Goal: Task Accomplishment & Management: Complete application form

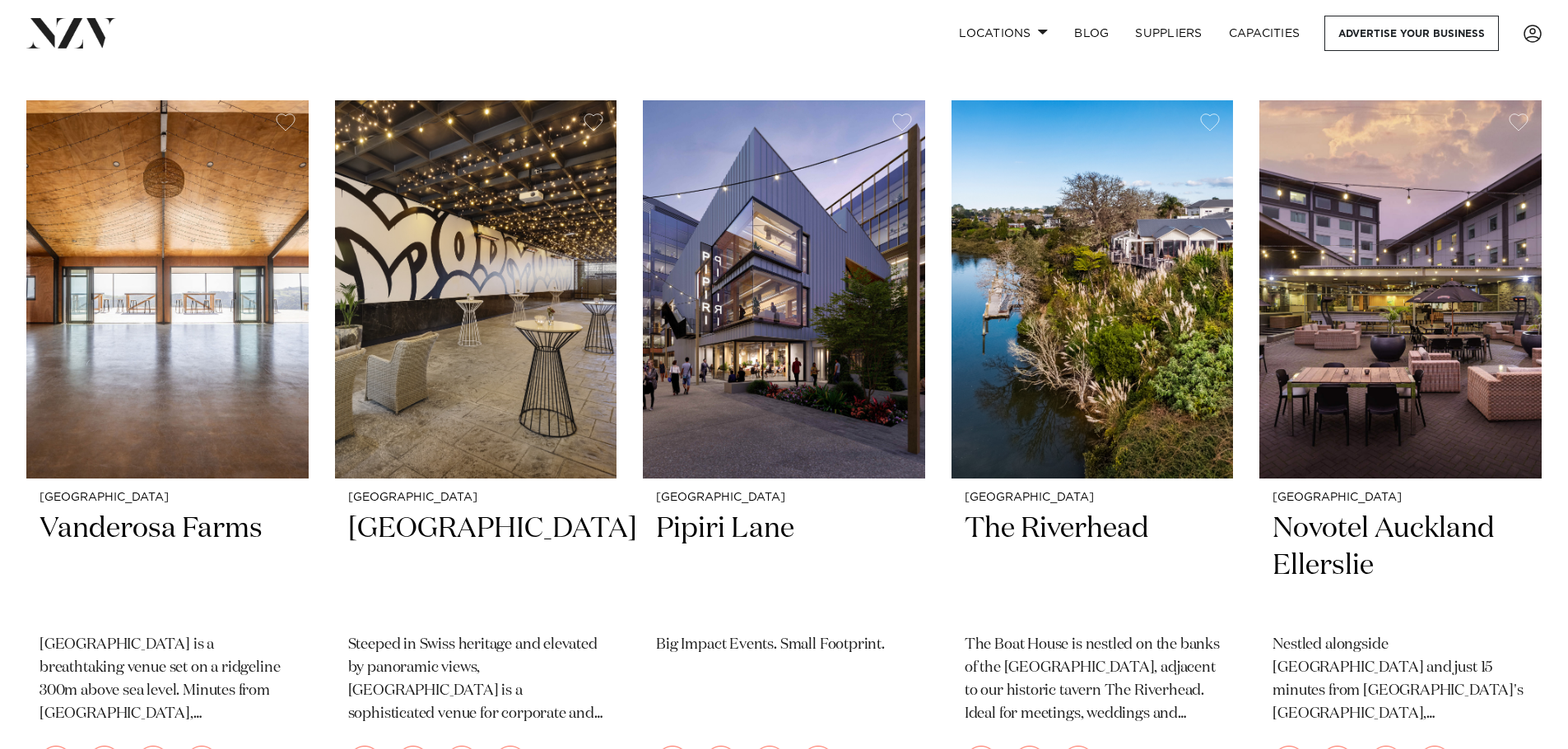
scroll to position [1398, 0]
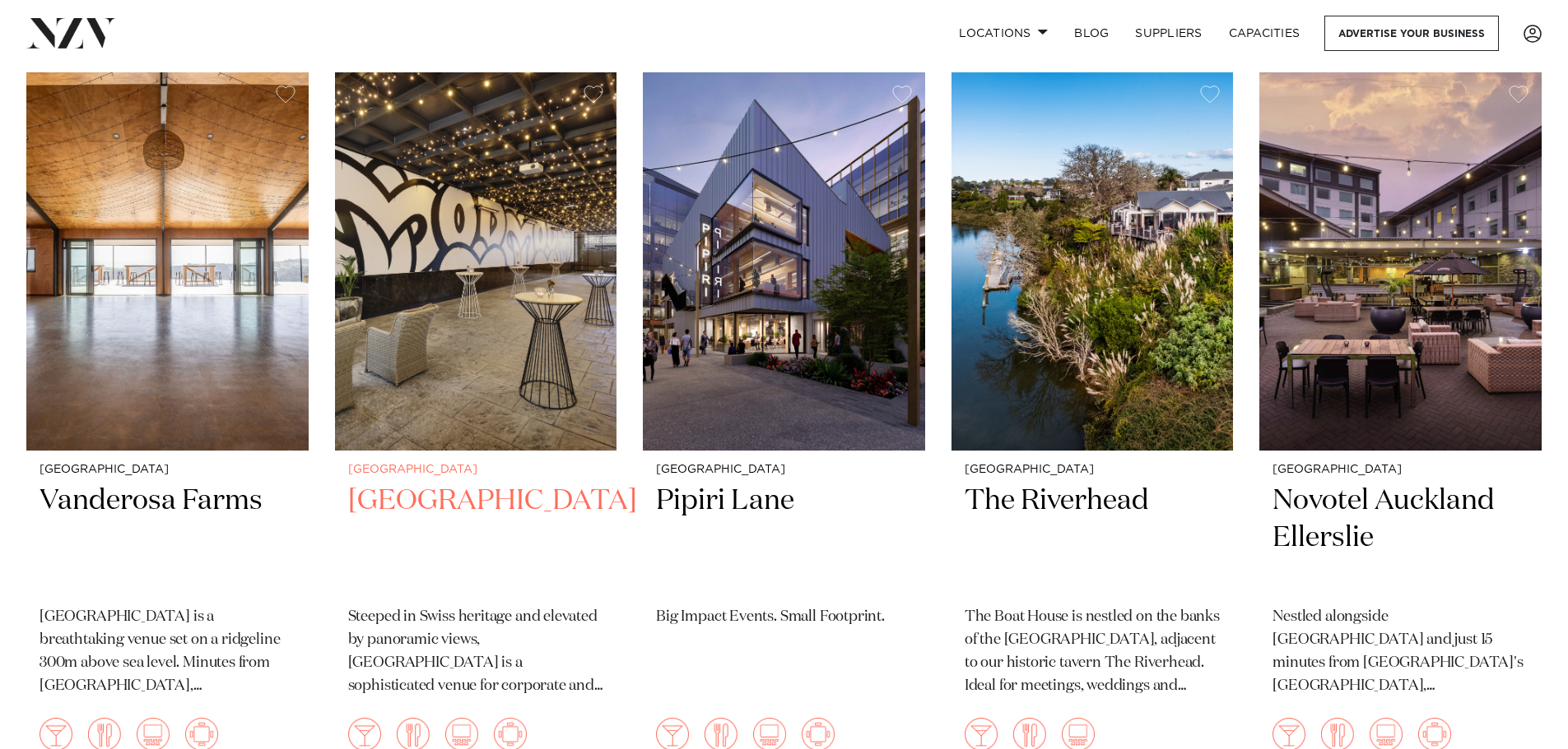
click at [419, 498] on h2 "[GEOGRAPHIC_DATA]" at bounding box center [476, 538] width 256 height 111
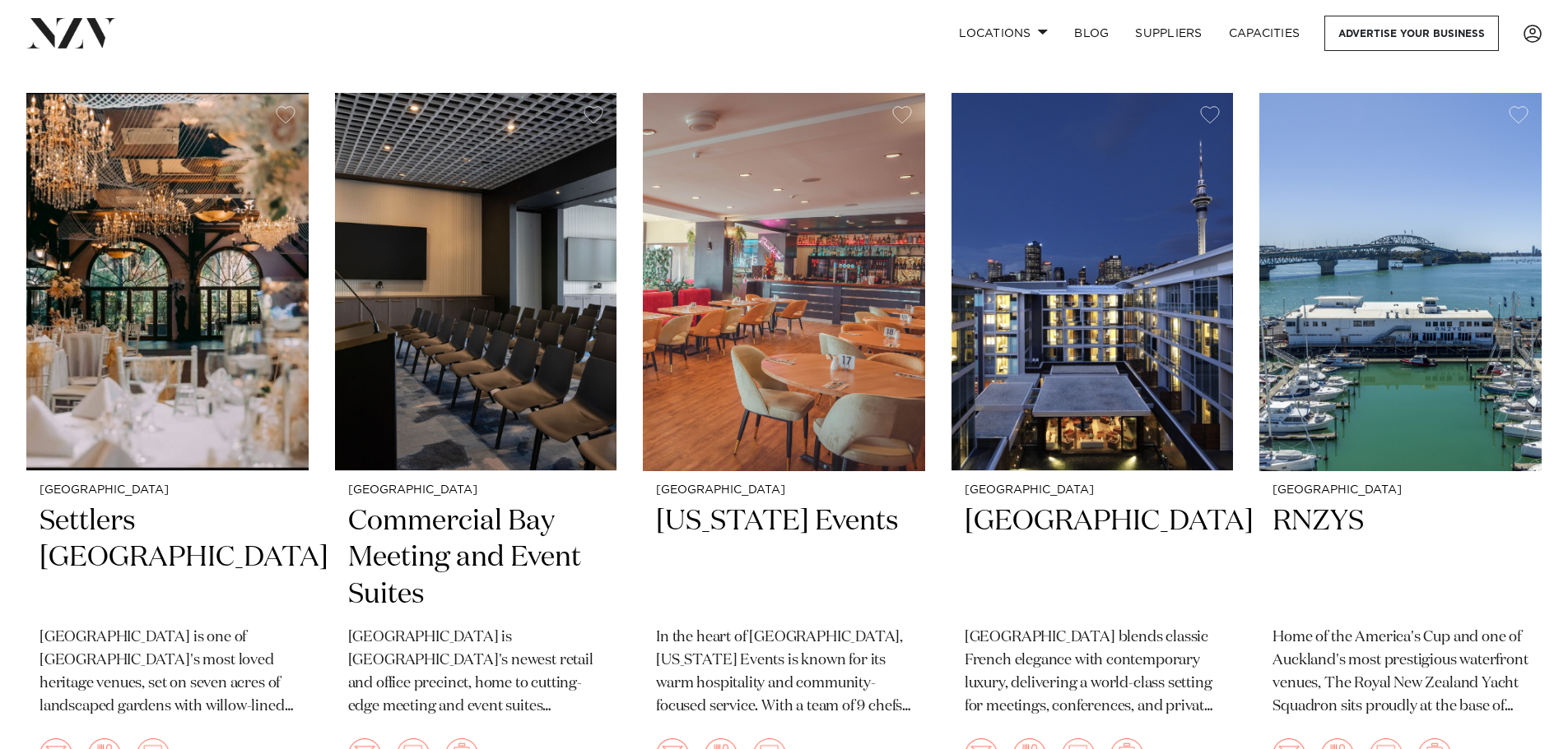
scroll to position [2876, 0]
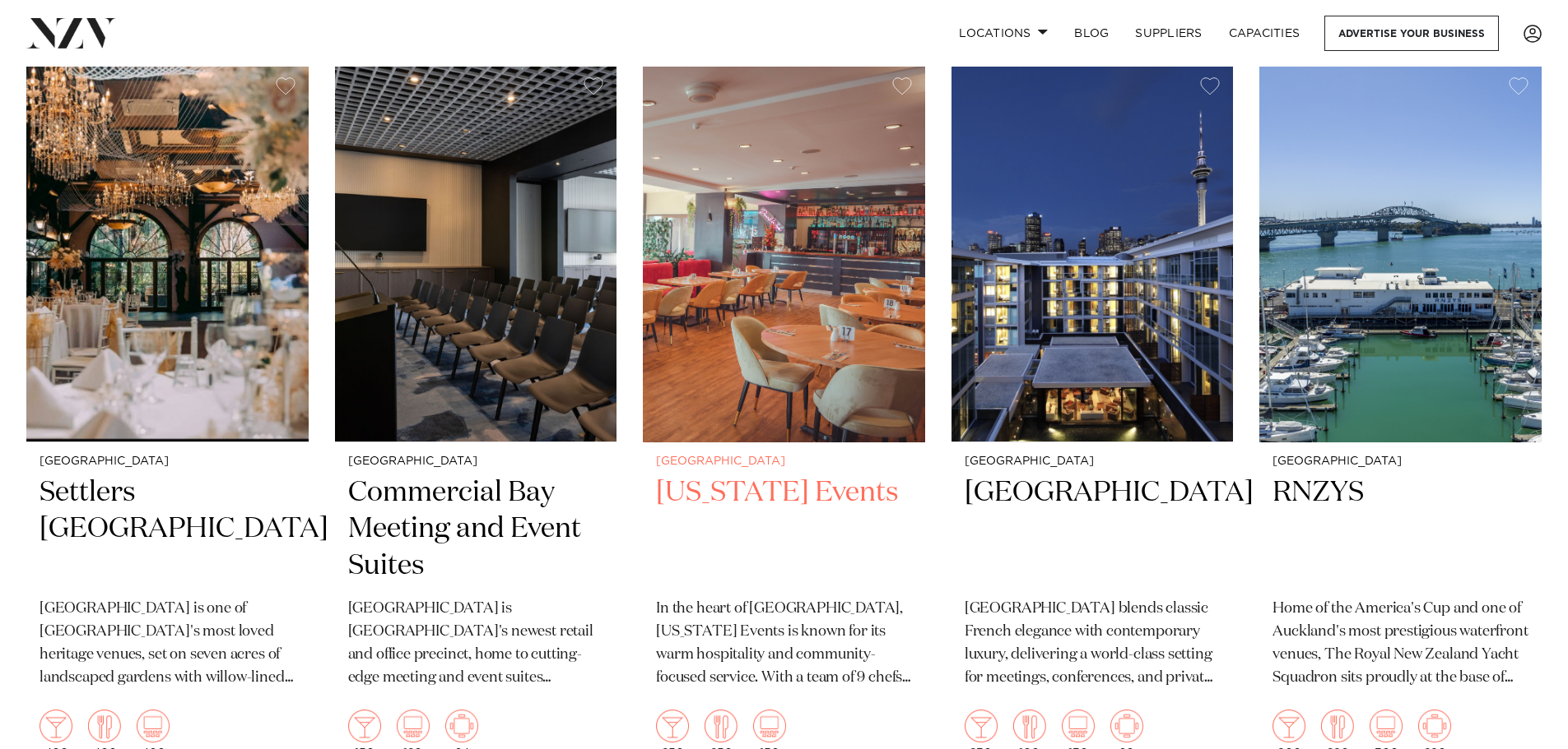
click at [738, 475] on h2 "[US_STATE] Events" at bounding box center [784, 530] width 256 height 111
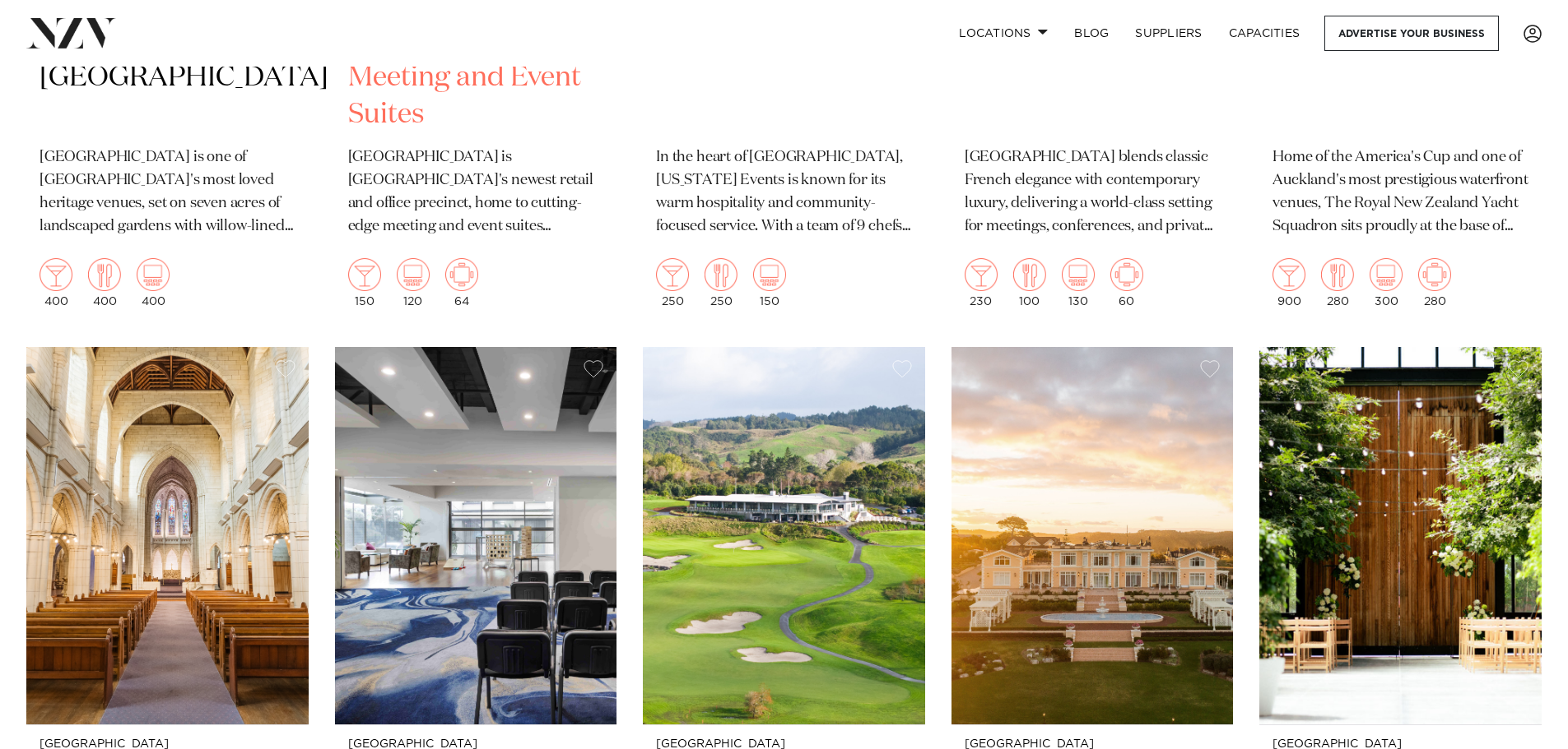
scroll to position [3606, 0]
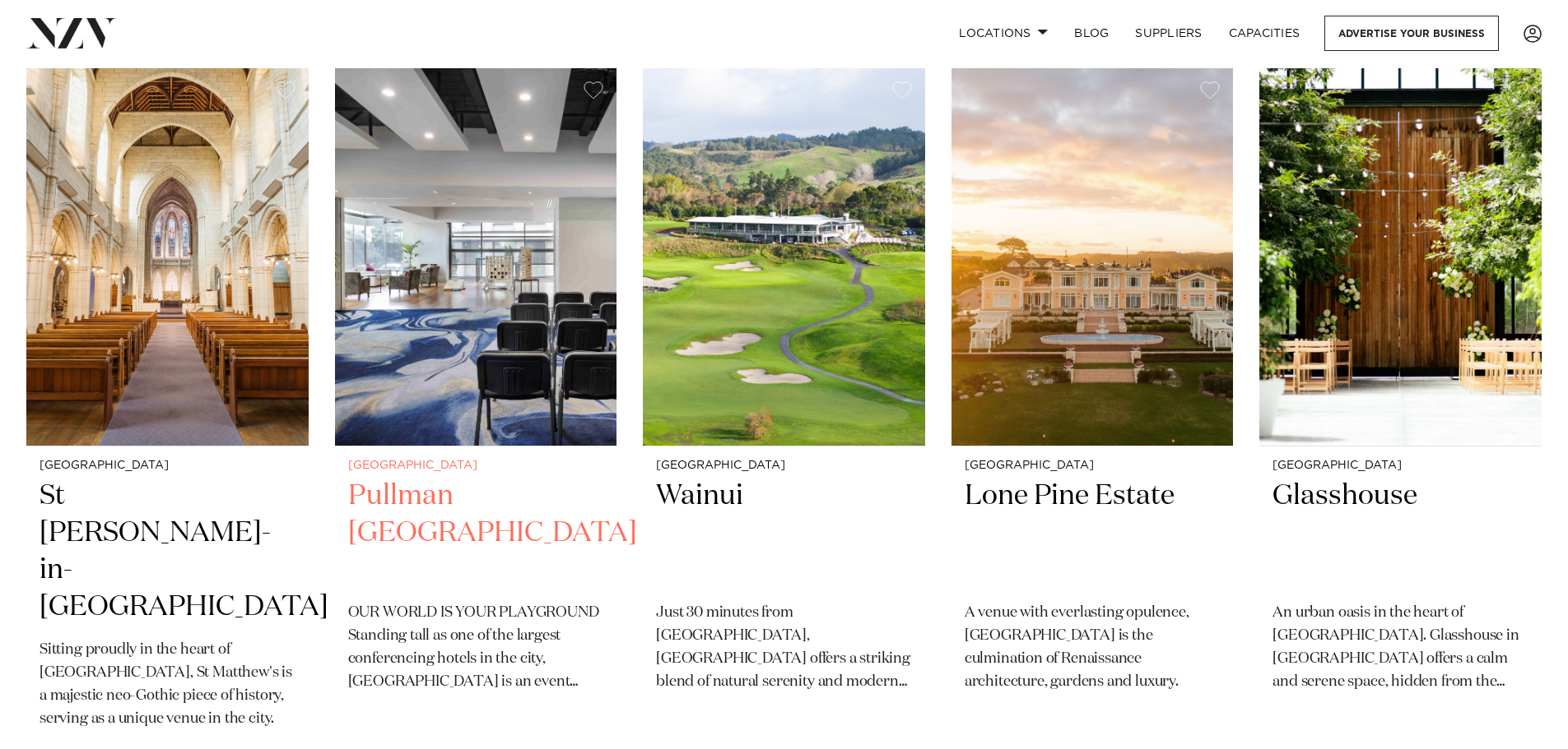
click at [555, 389] on img at bounding box center [476, 257] width 282 height 379
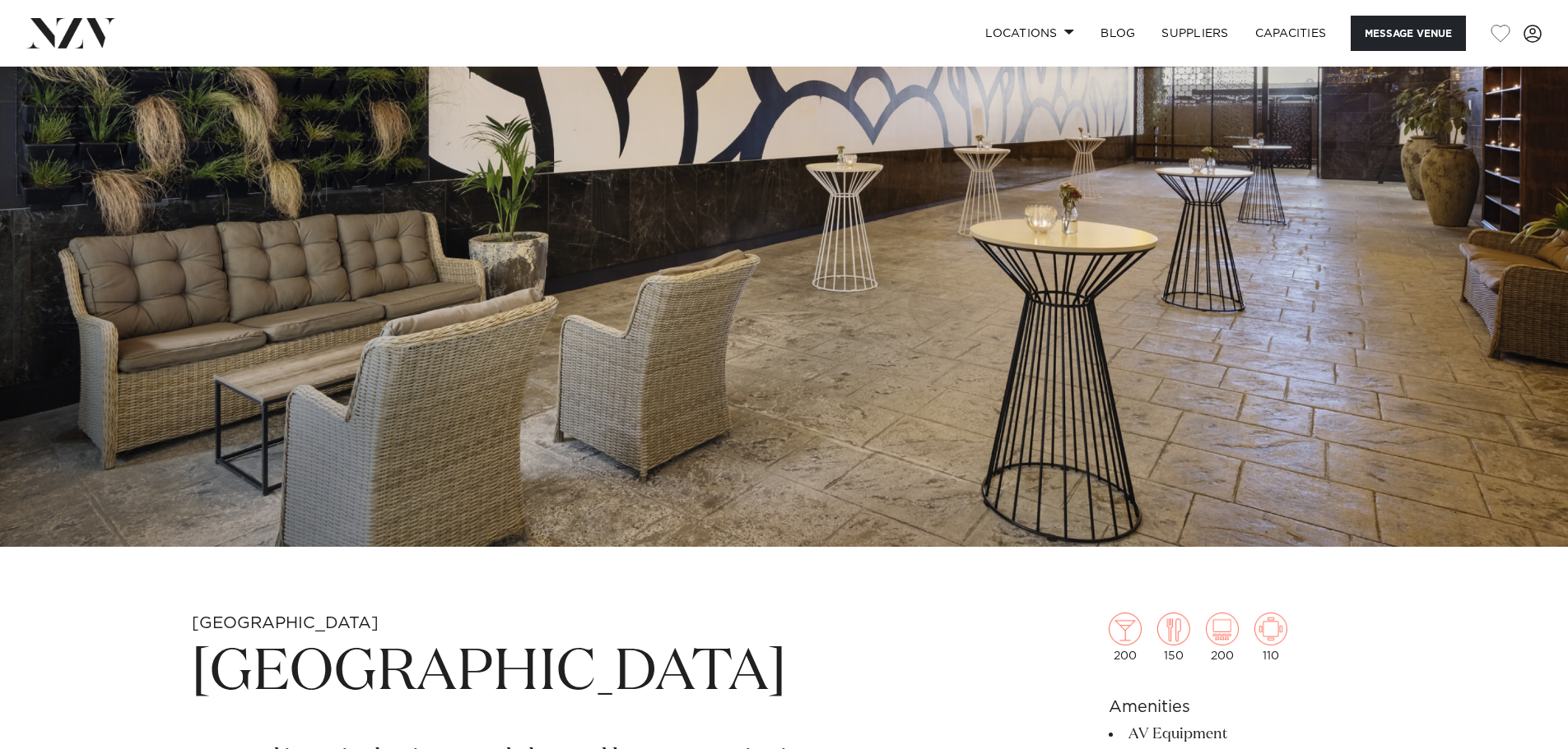
scroll to position [246, 0]
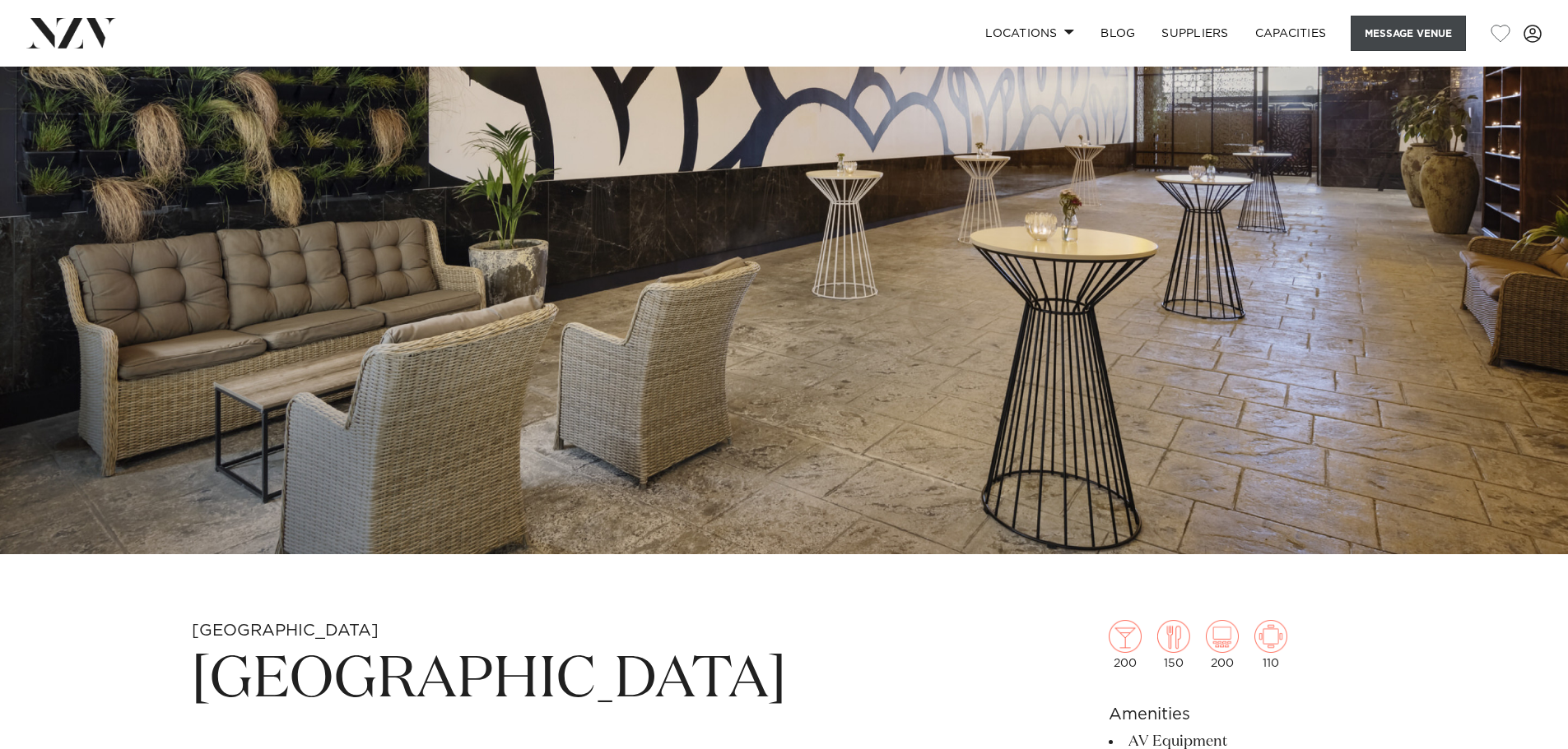
click at [1451, 37] on button "Message Venue" at bounding box center [1409, 33] width 115 height 35
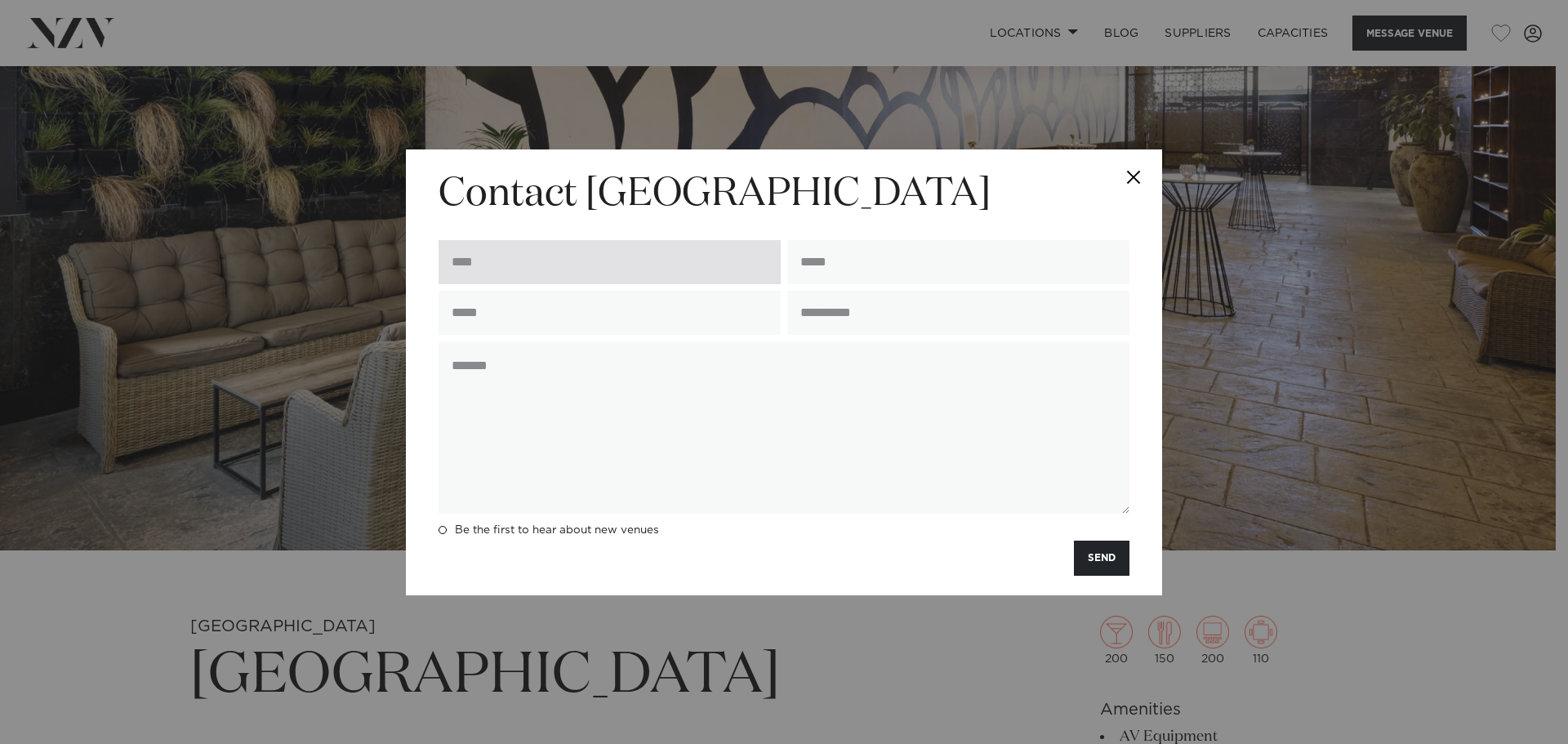
click at [724, 265] on input "text" at bounding box center [609, 262] width 342 height 44
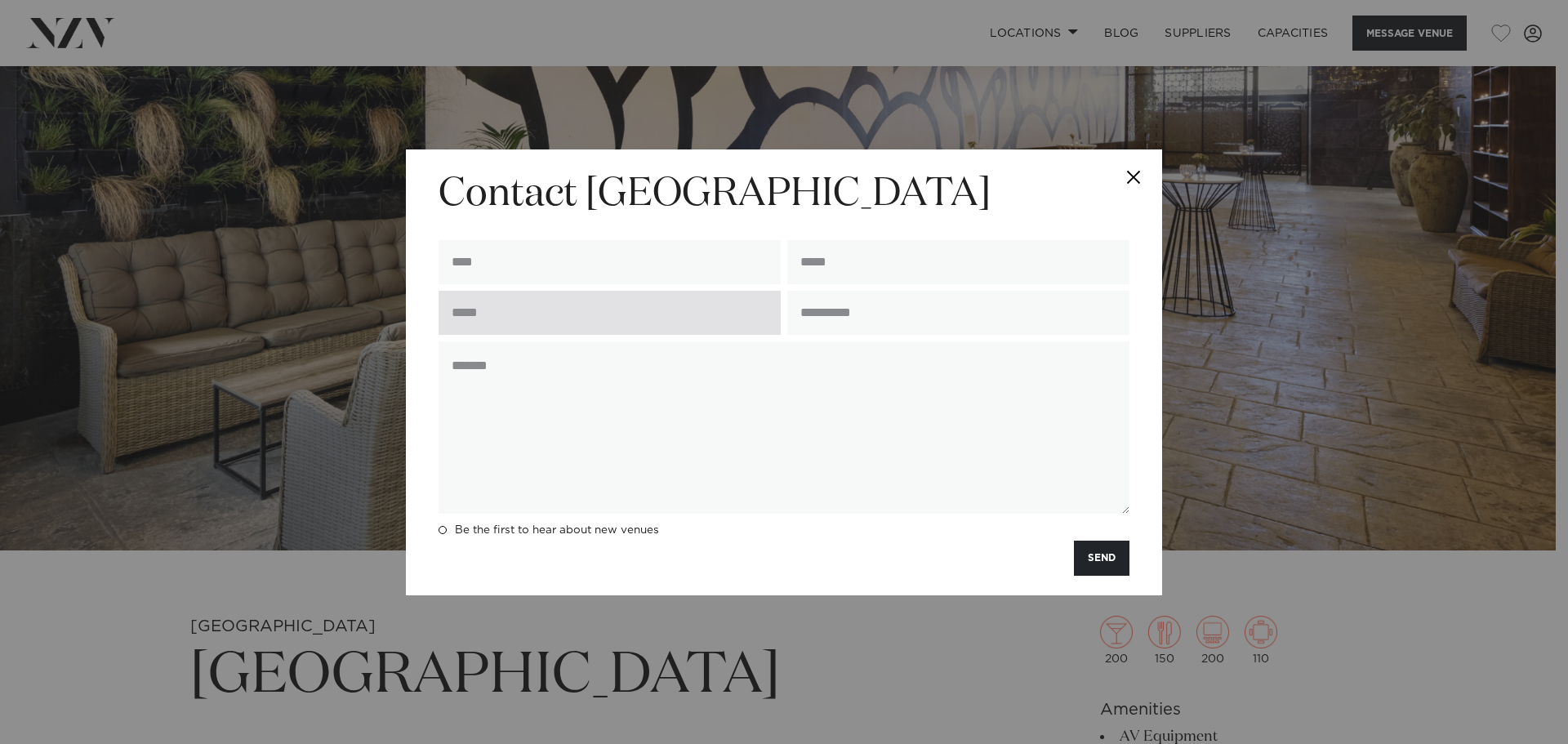
type input "**********"
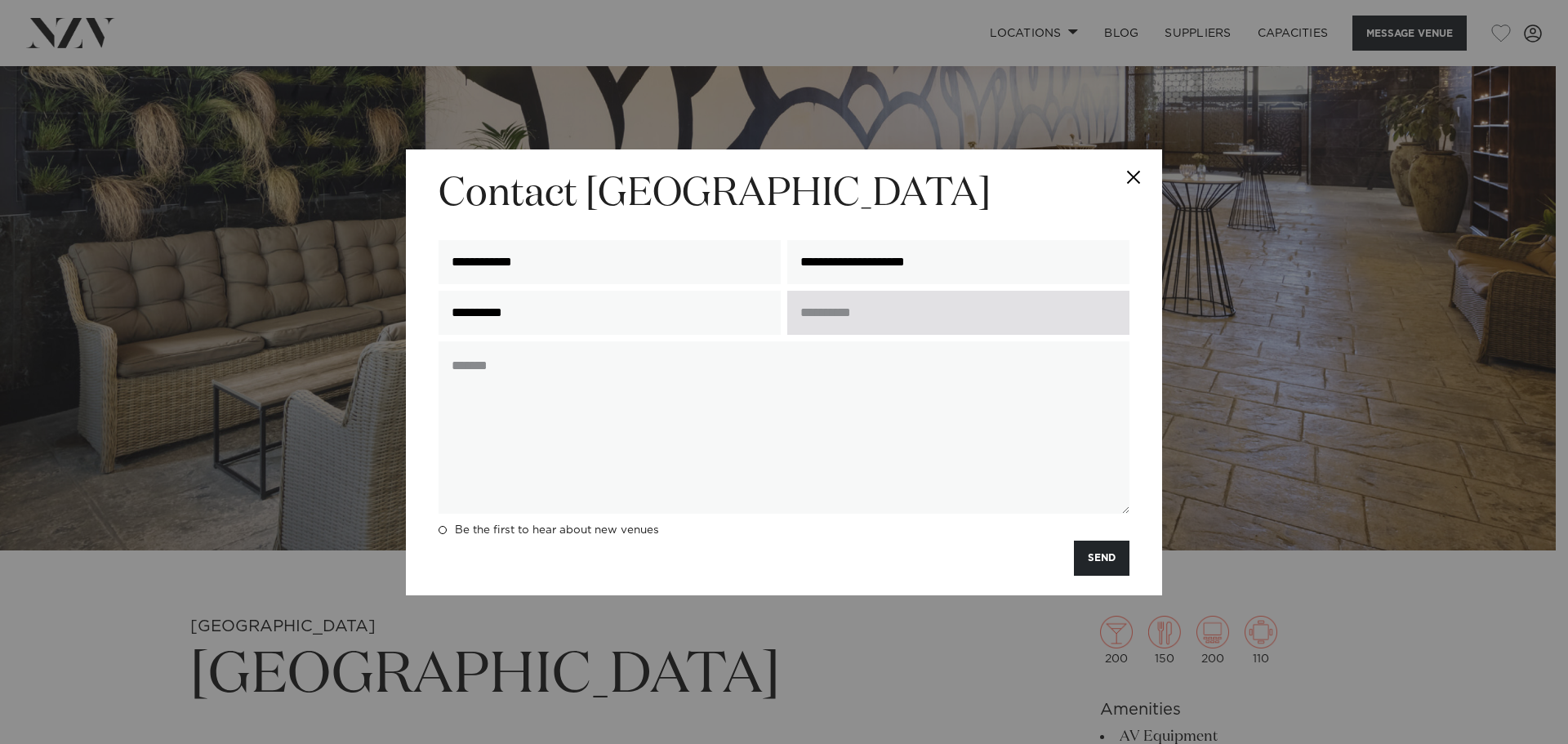
click at [899, 302] on input "text" at bounding box center [958, 312] width 342 height 44
click at [888, 310] on input "text" at bounding box center [958, 312] width 342 height 44
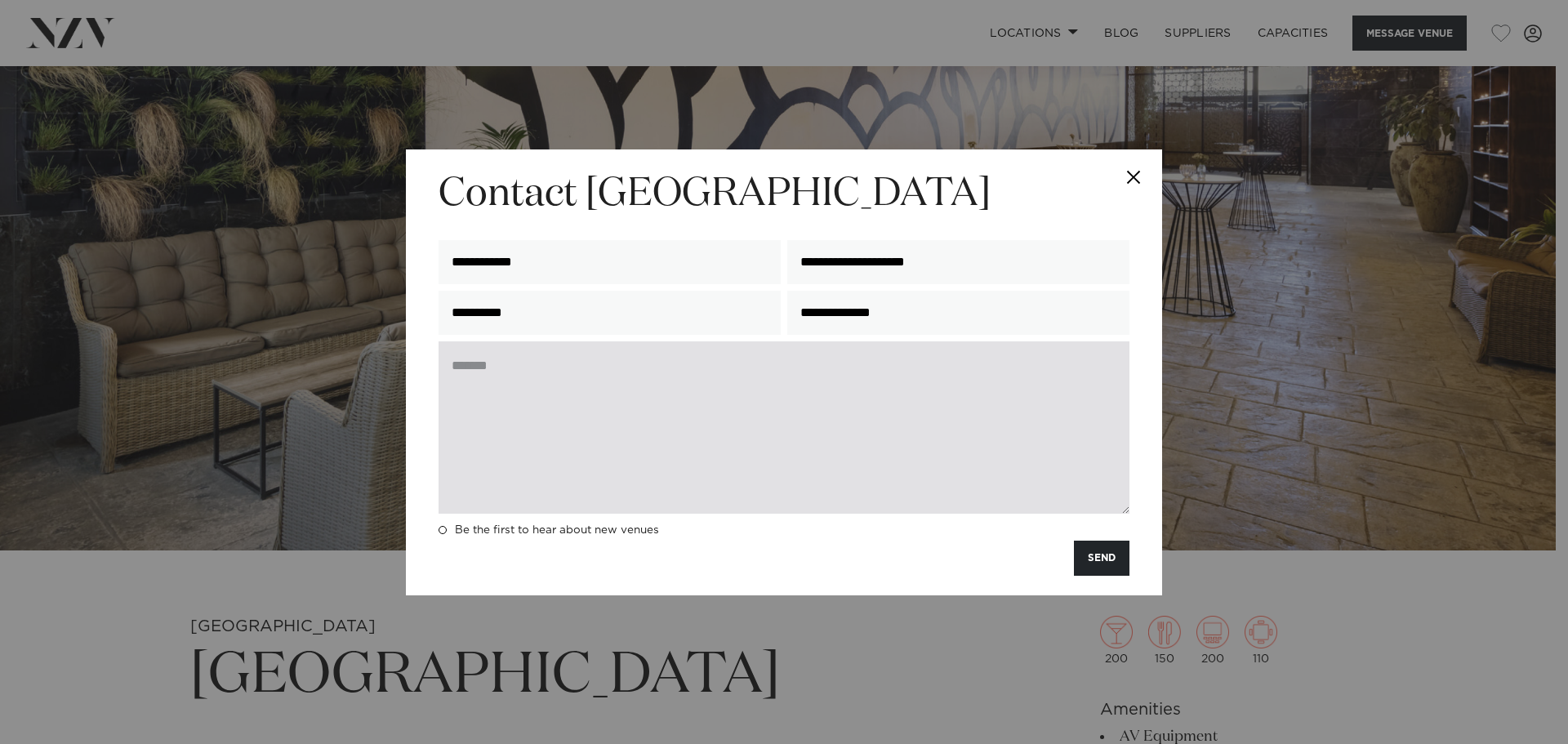
type input "**********"
click at [802, 406] on textarea at bounding box center [784, 428] width 691 height 172
click at [1075, 358] on textarea "**********" at bounding box center [784, 428] width 691 height 172
click at [1010, 398] on textarea "**********" at bounding box center [784, 428] width 691 height 172
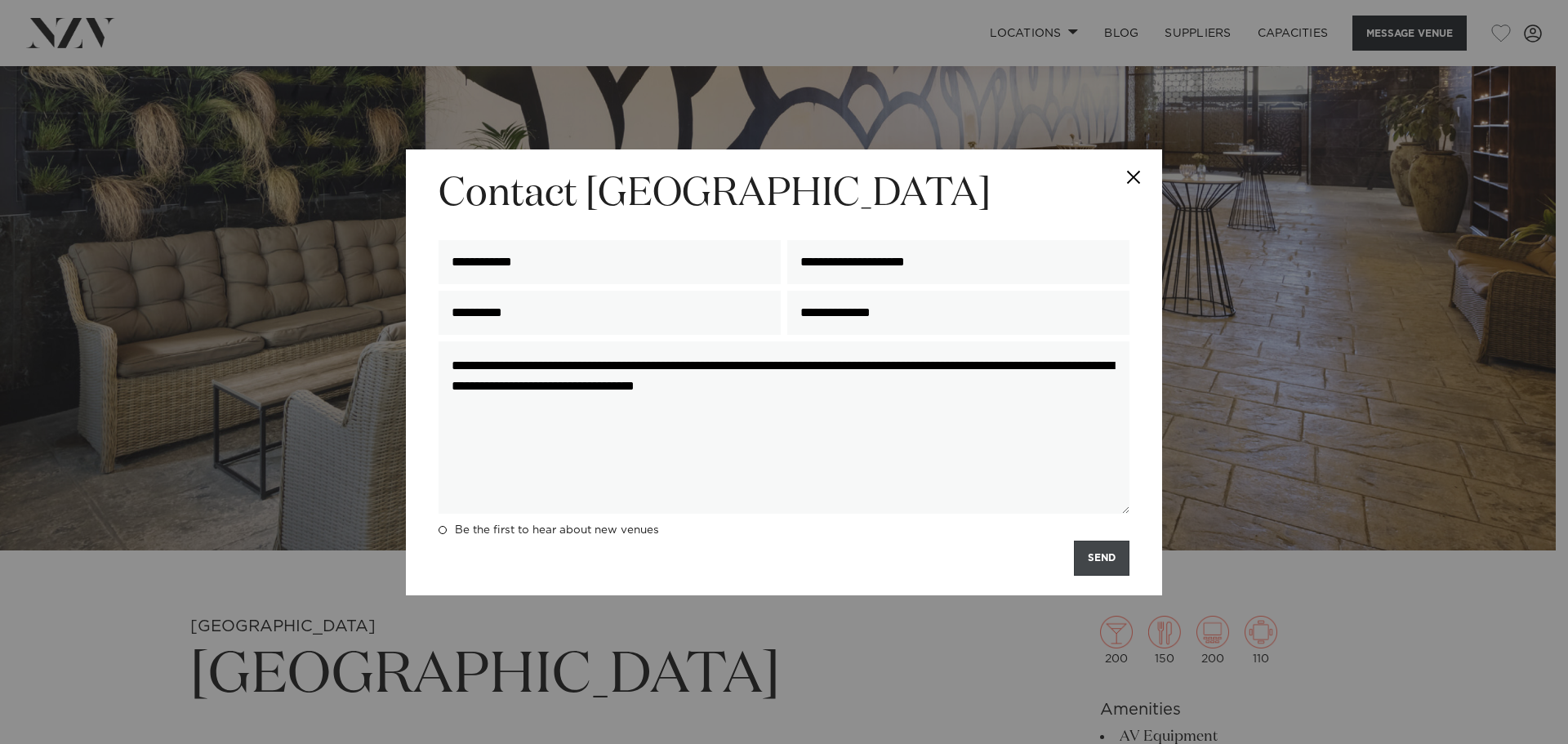
type textarea "**********"
click at [1080, 570] on button "SEND" at bounding box center [1102, 558] width 55 height 35
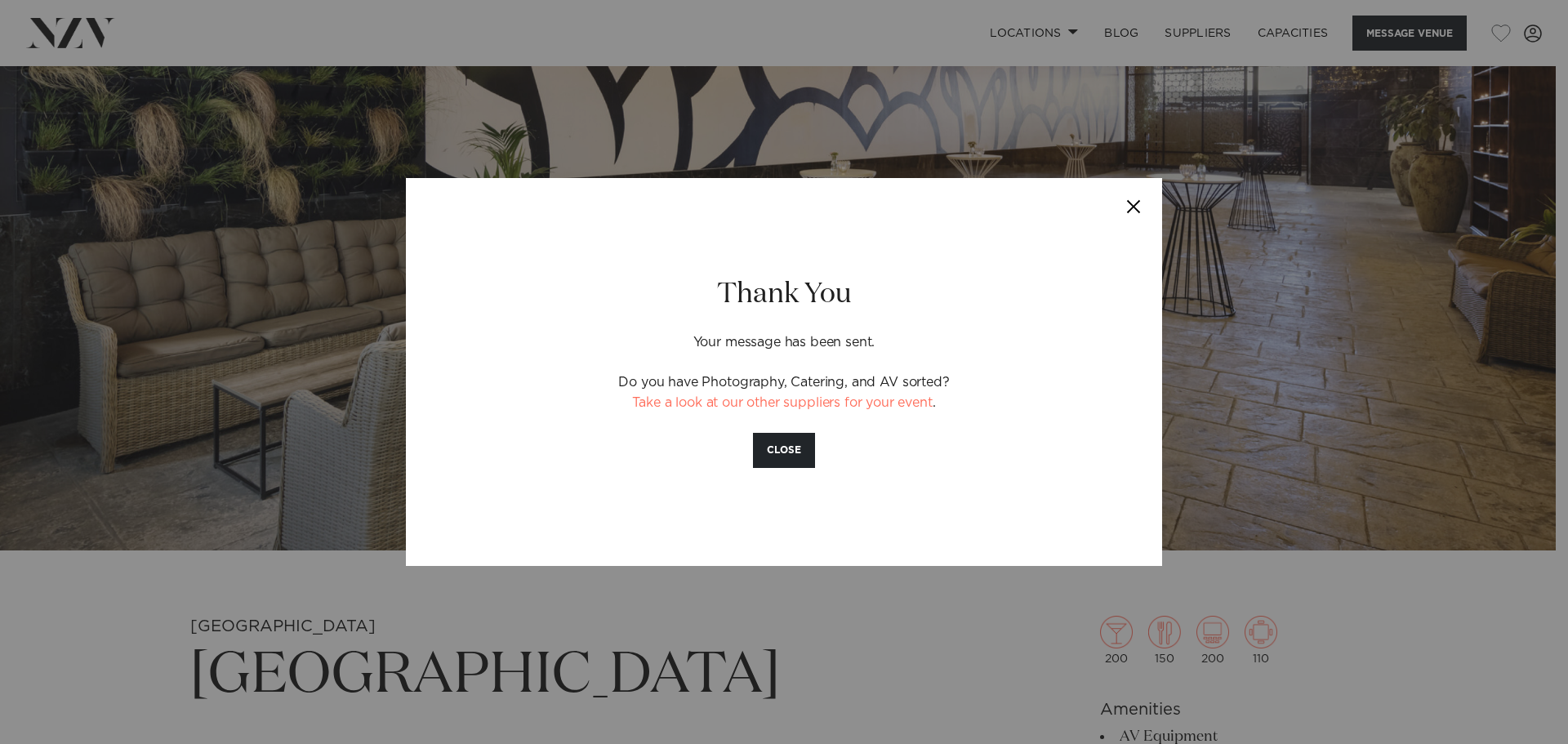
click at [1131, 210] on button "Close" at bounding box center [1134, 207] width 57 height 57
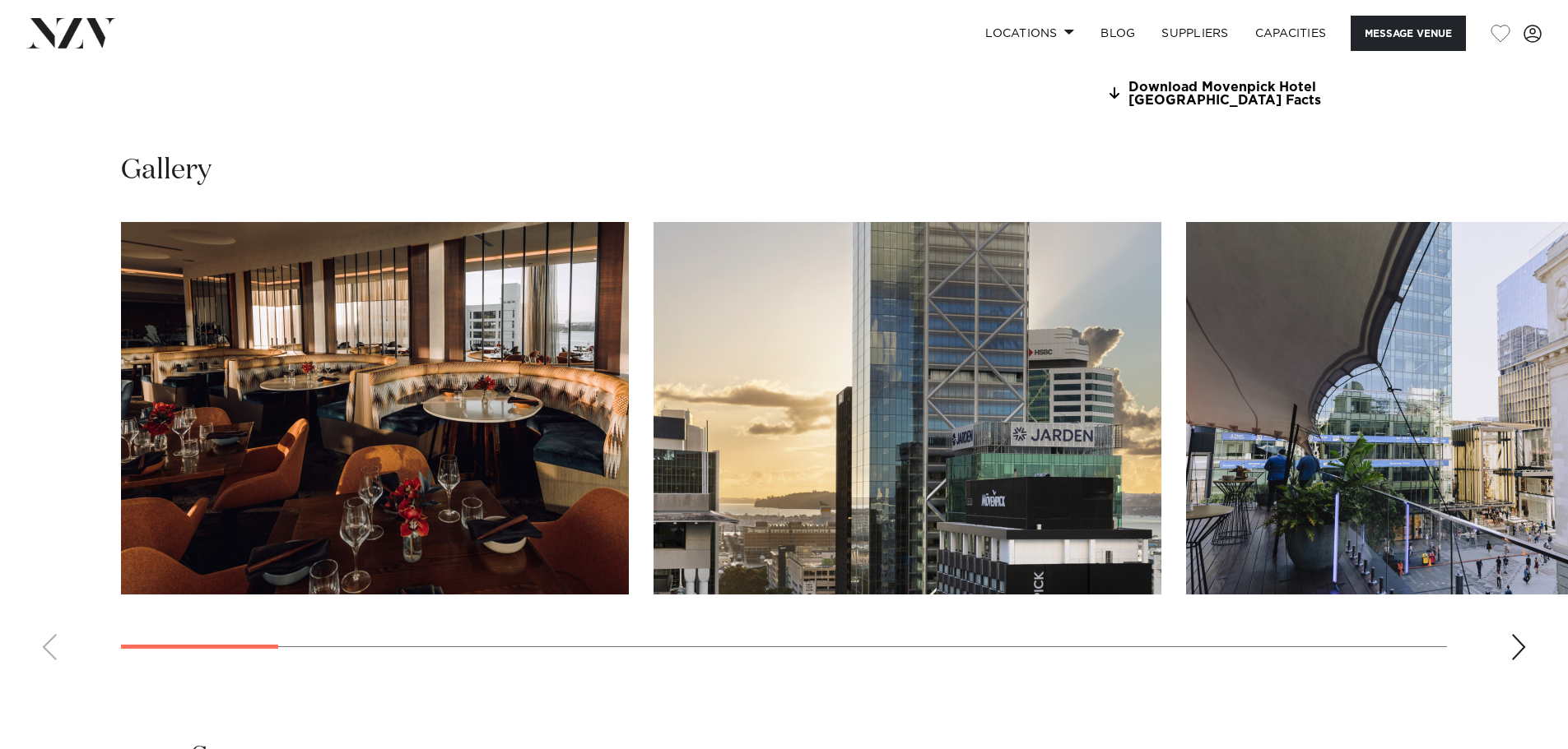
scroll to position [1727, 0]
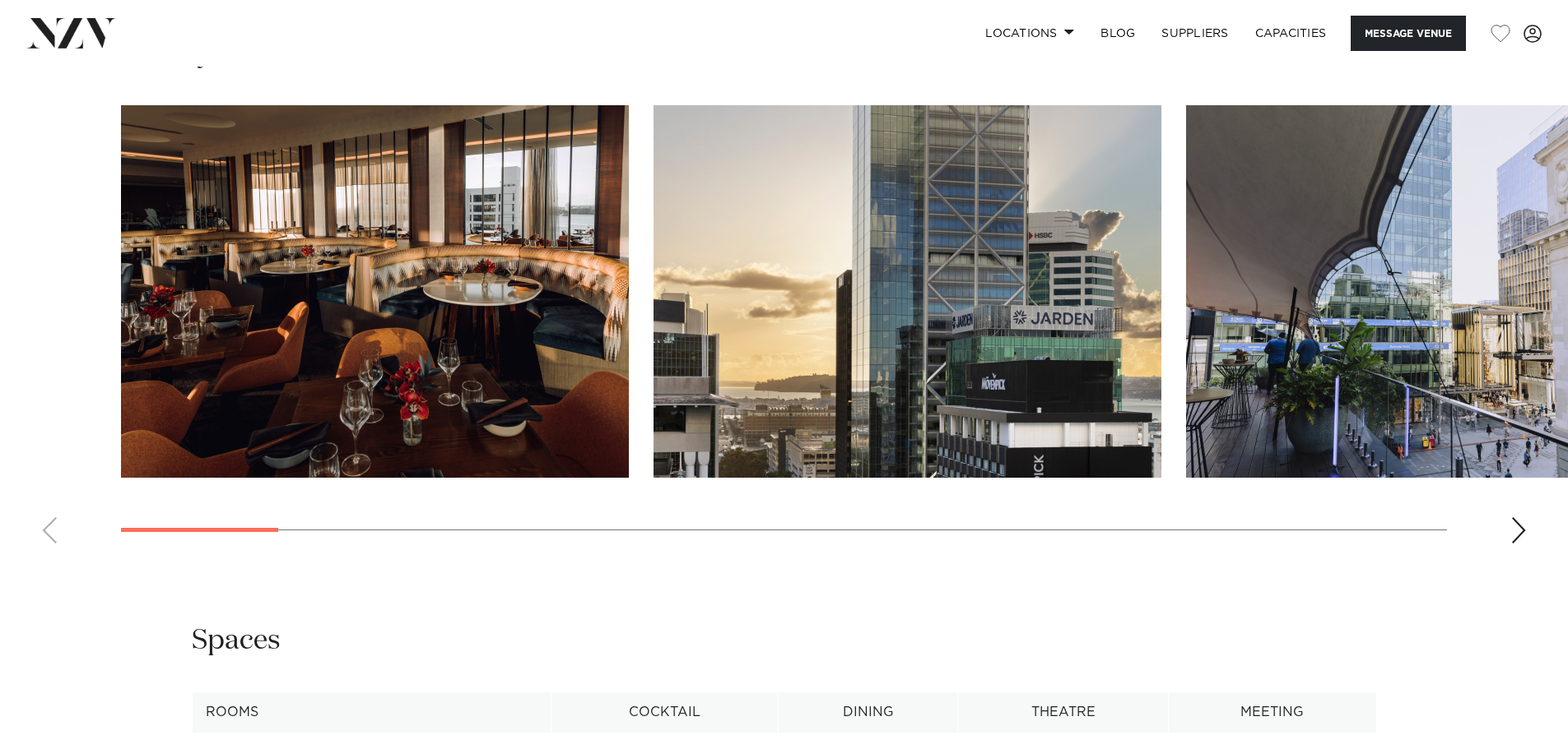
click at [1512, 531] on div "Next slide" at bounding box center [1518, 530] width 16 height 26
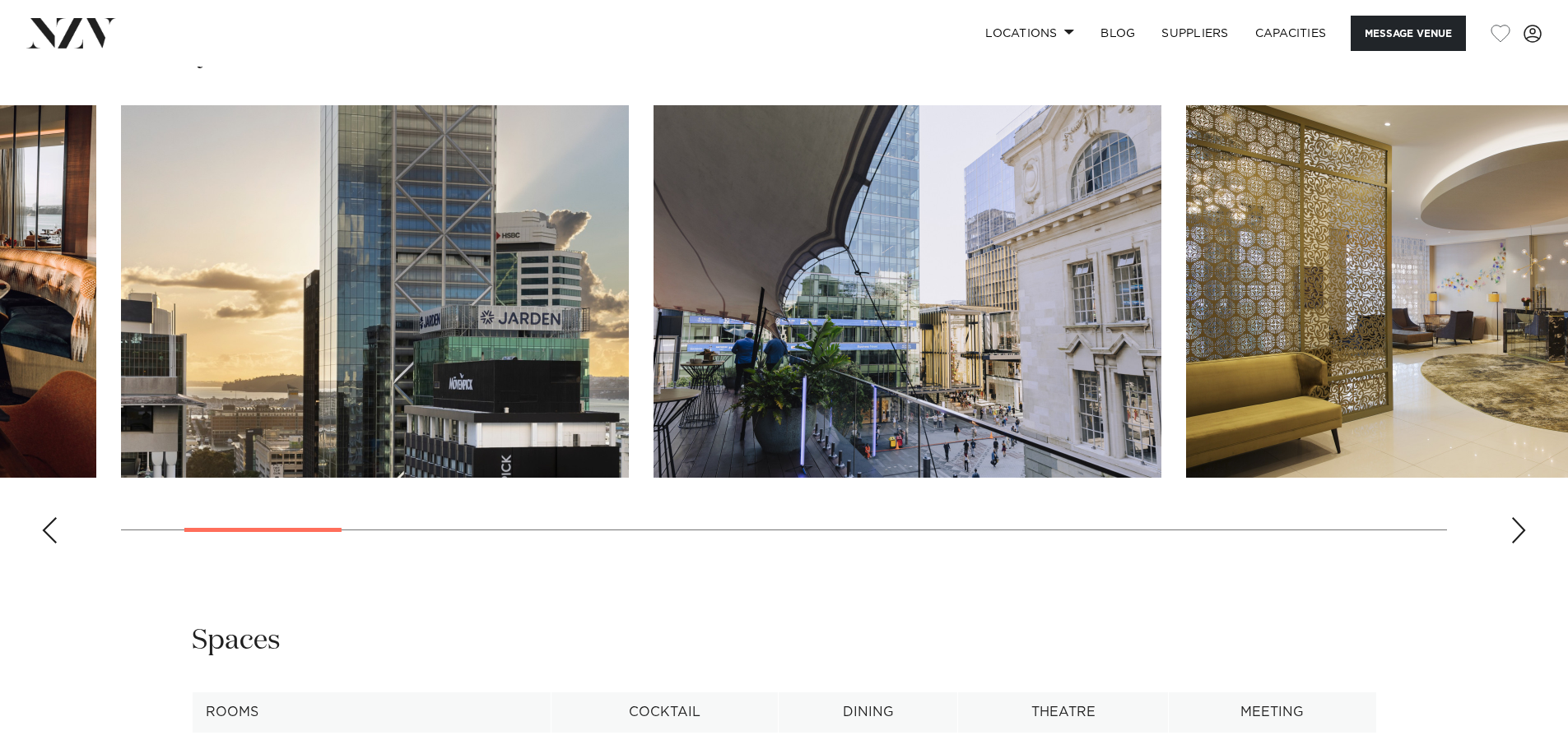
click at [1512, 531] on div "Next slide" at bounding box center [1518, 530] width 16 height 26
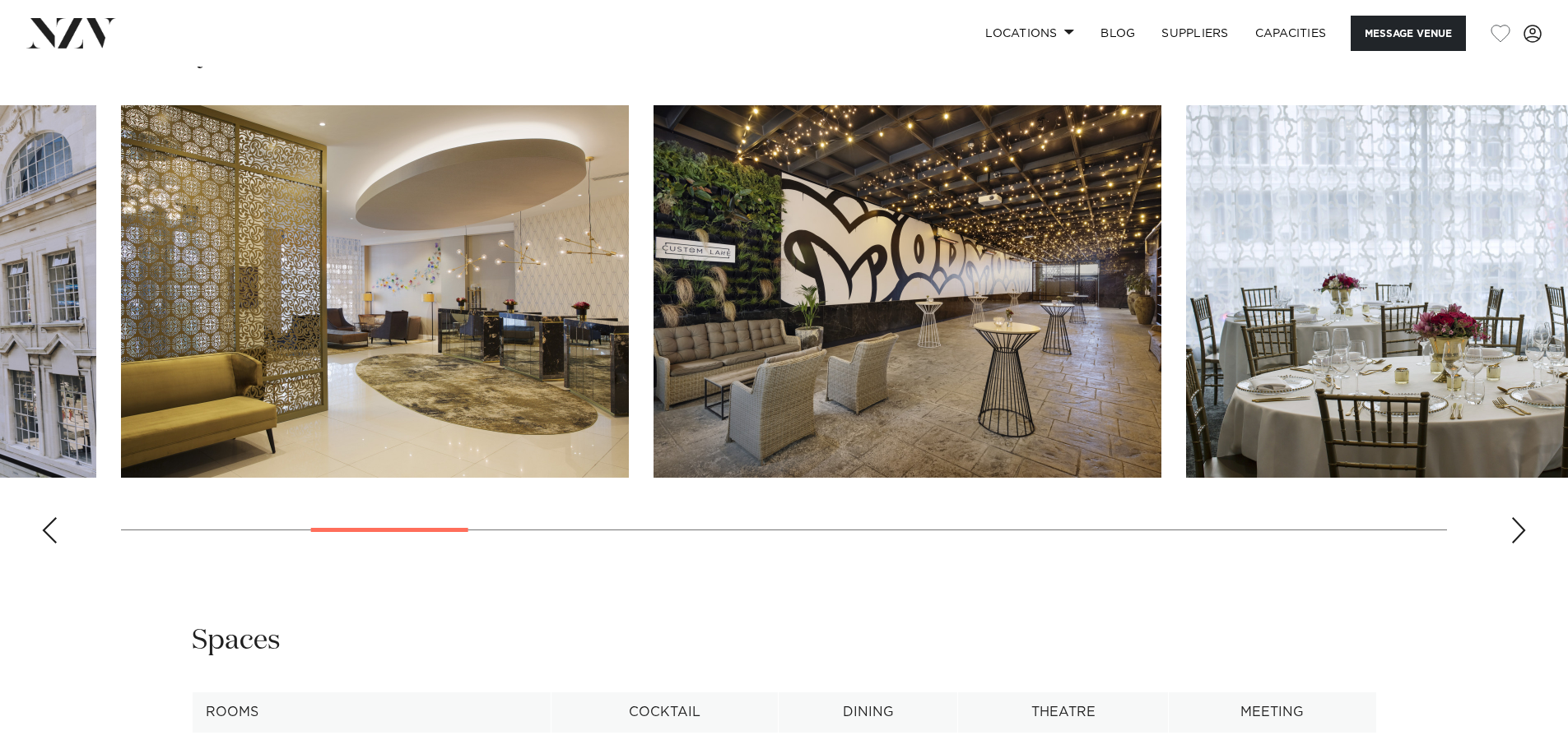
click at [1512, 531] on div "Next slide" at bounding box center [1518, 530] width 16 height 26
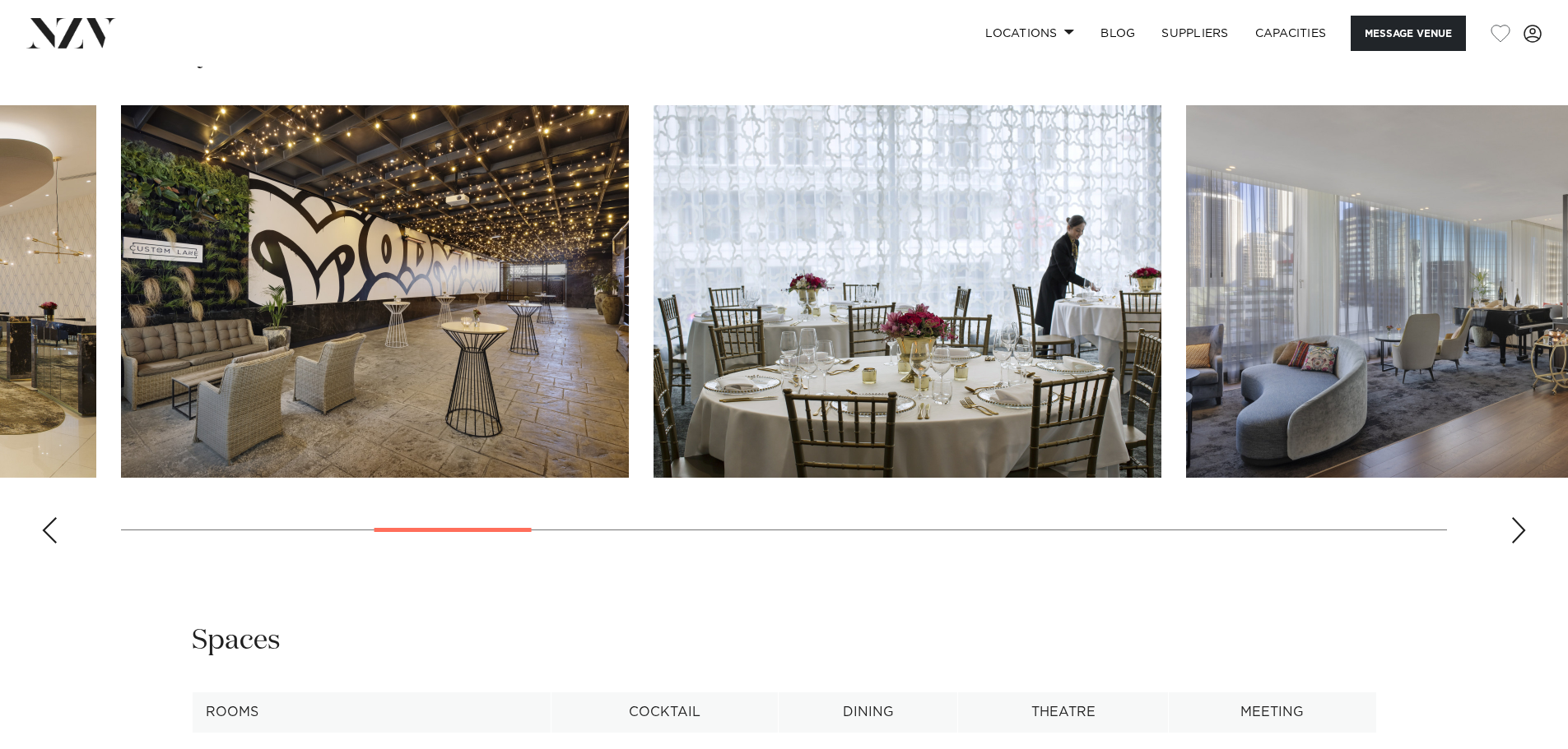
click at [1512, 531] on div "Next slide" at bounding box center [1518, 530] width 16 height 26
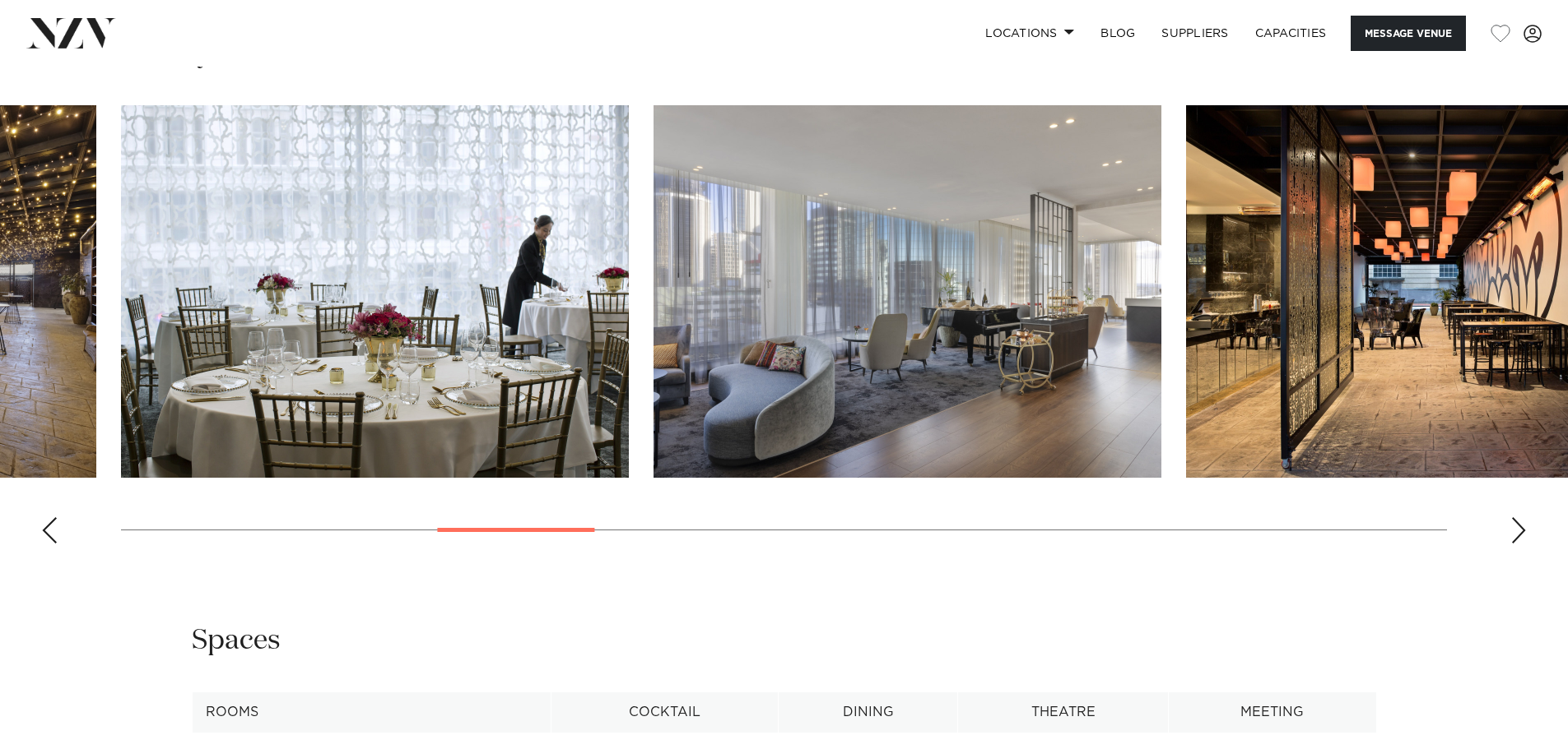
click at [1512, 531] on div "Next slide" at bounding box center [1518, 530] width 16 height 26
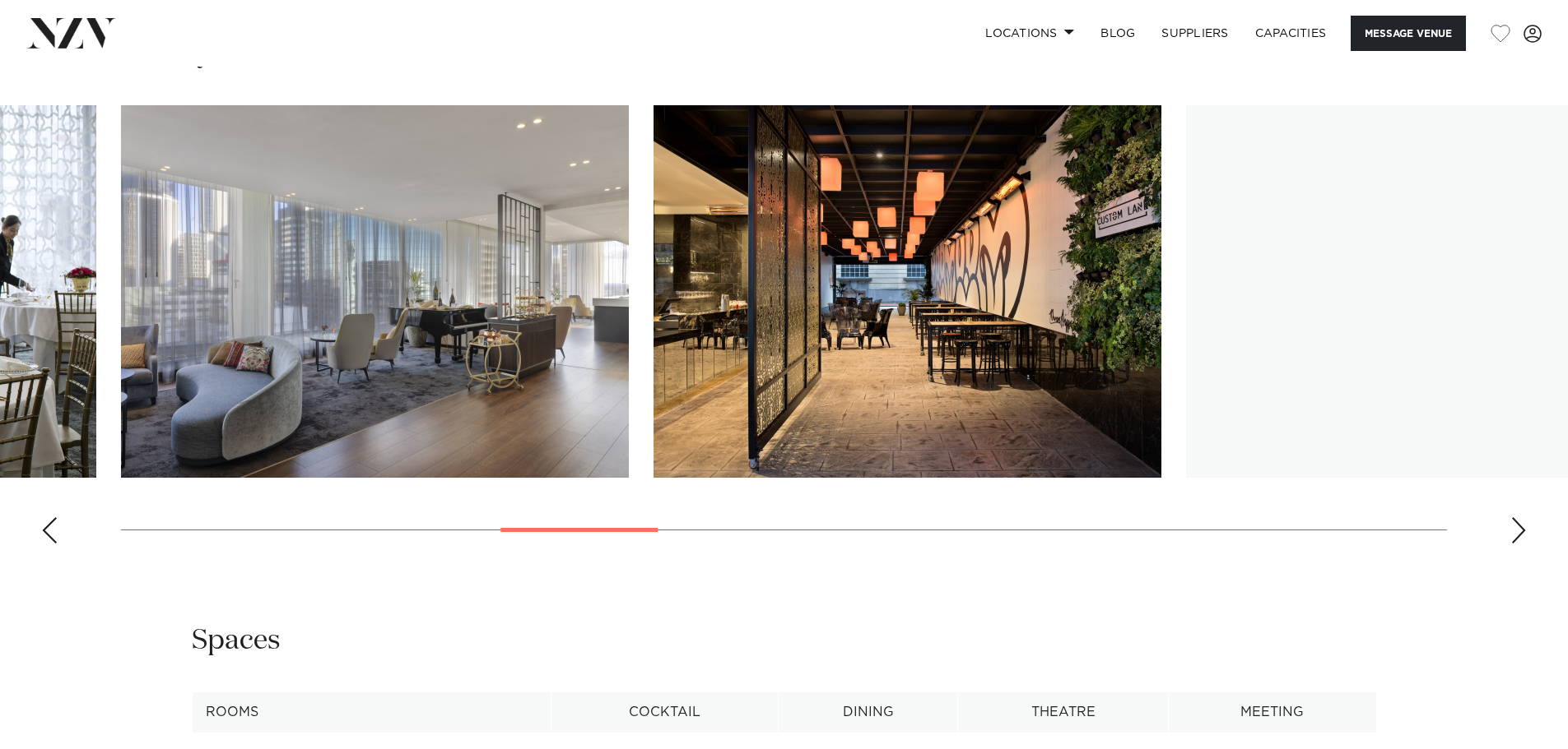
click at [1512, 531] on div "Next slide" at bounding box center [1518, 530] width 16 height 26
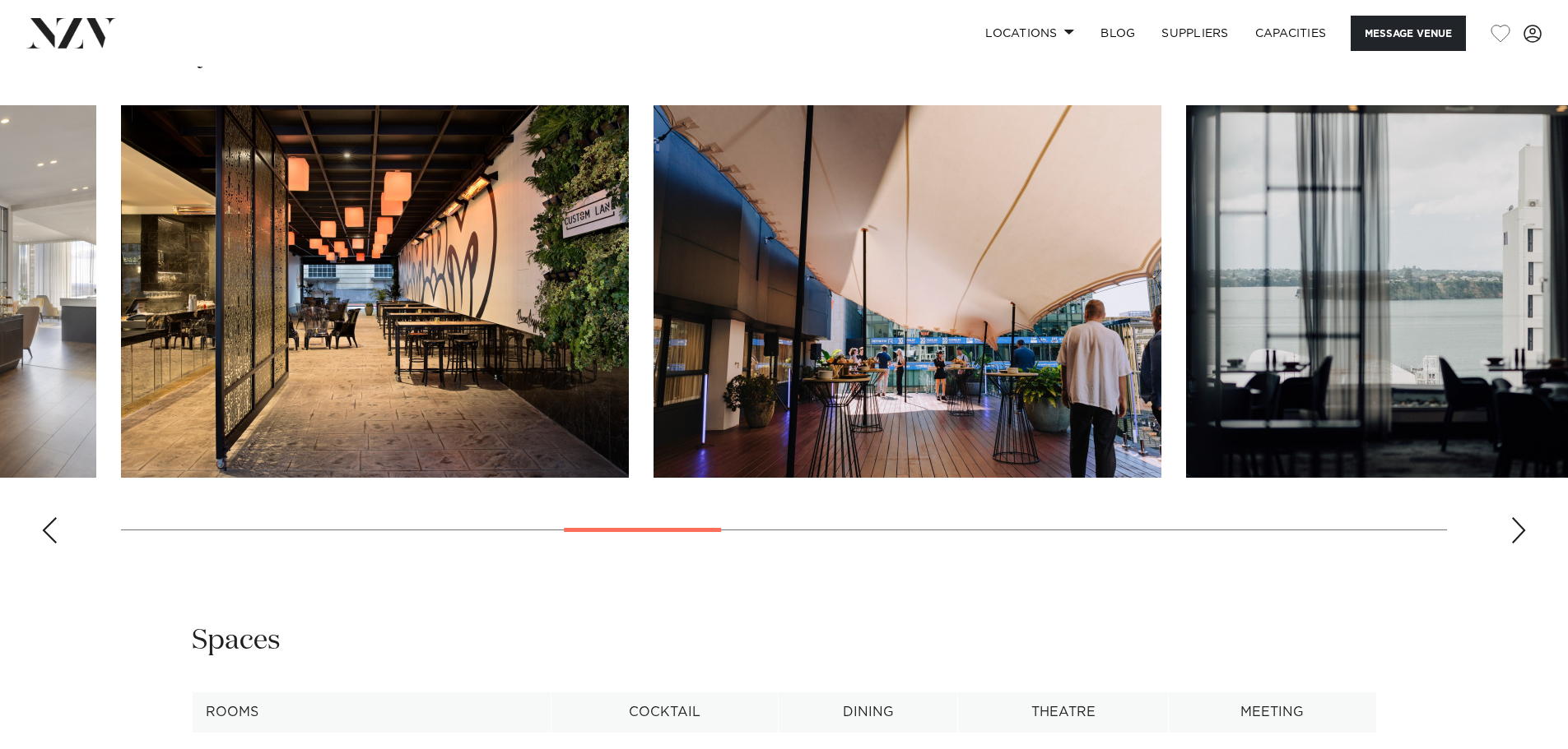
click at [1512, 531] on div "Next slide" at bounding box center [1518, 530] width 16 height 26
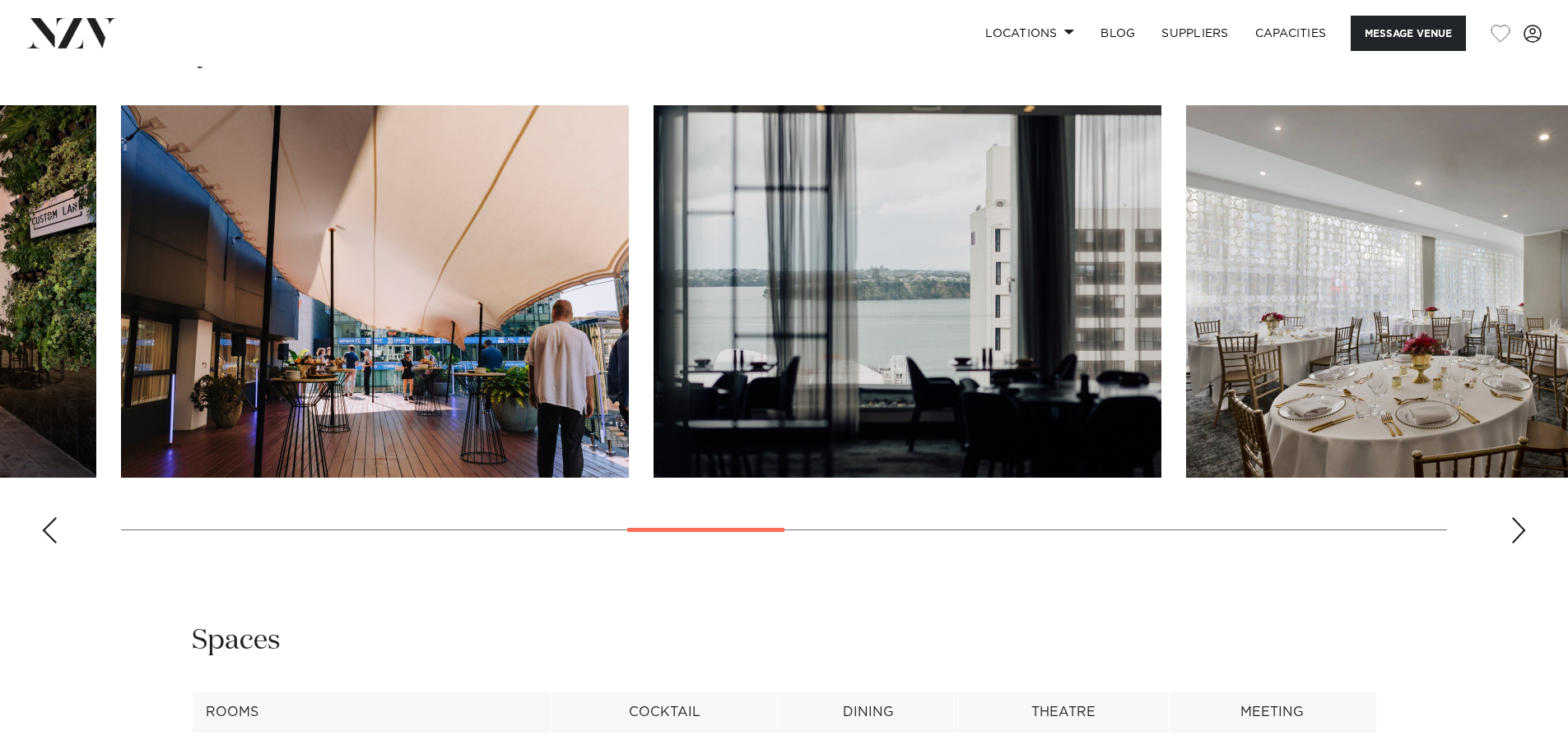
click at [1512, 531] on div "Next slide" at bounding box center [1518, 530] width 16 height 26
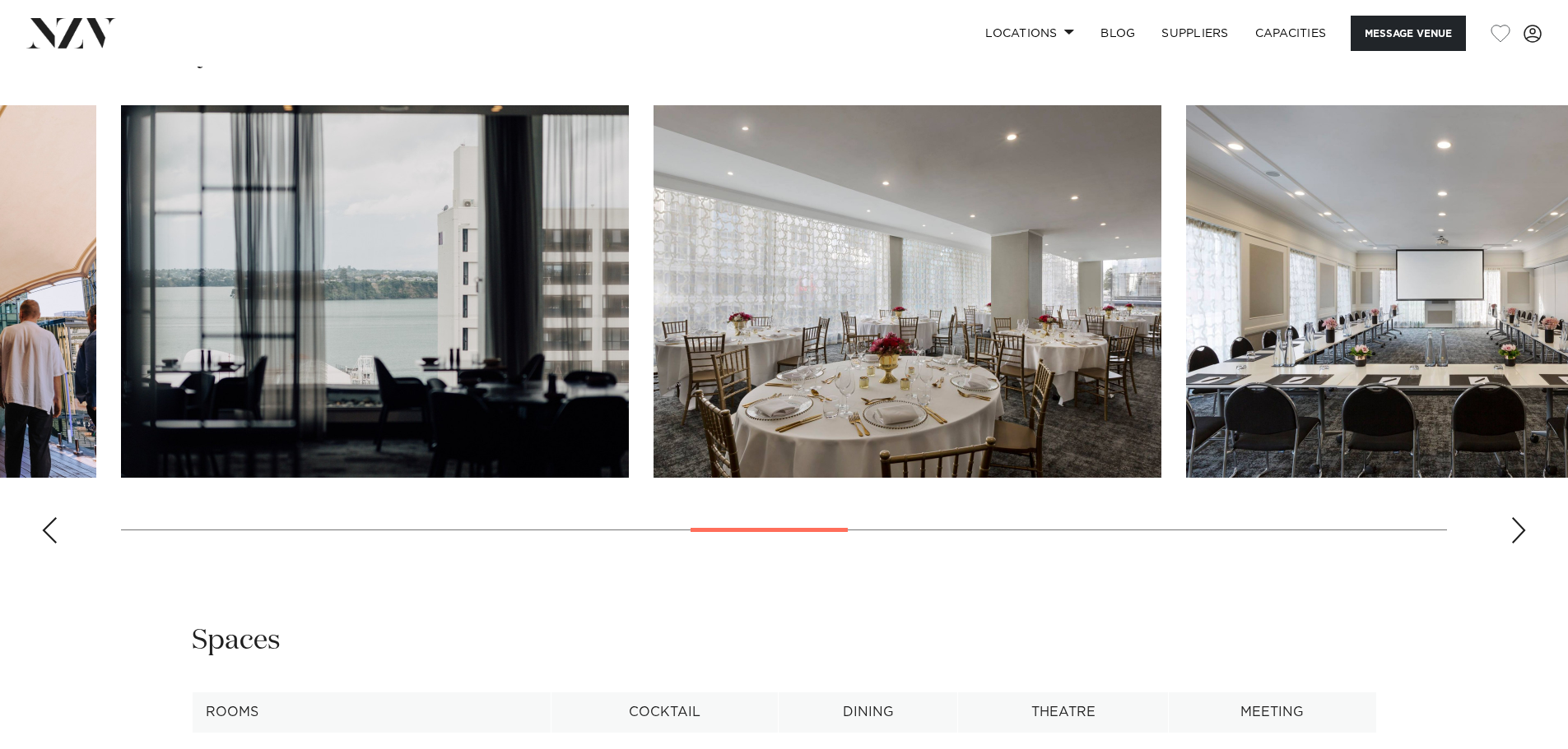
click at [1512, 531] on div "Next slide" at bounding box center [1518, 530] width 16 height 26
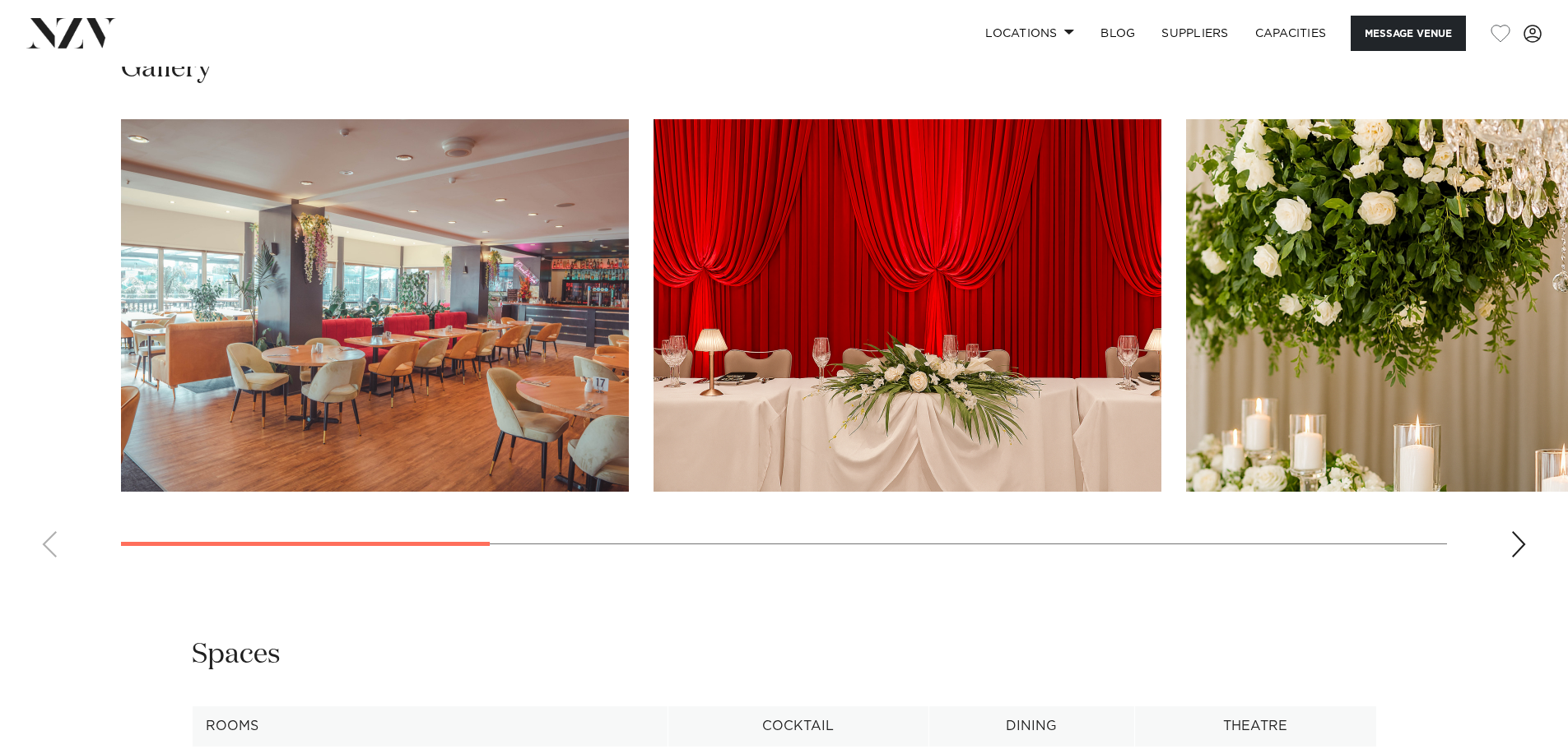
scroll to position [1645, 0]
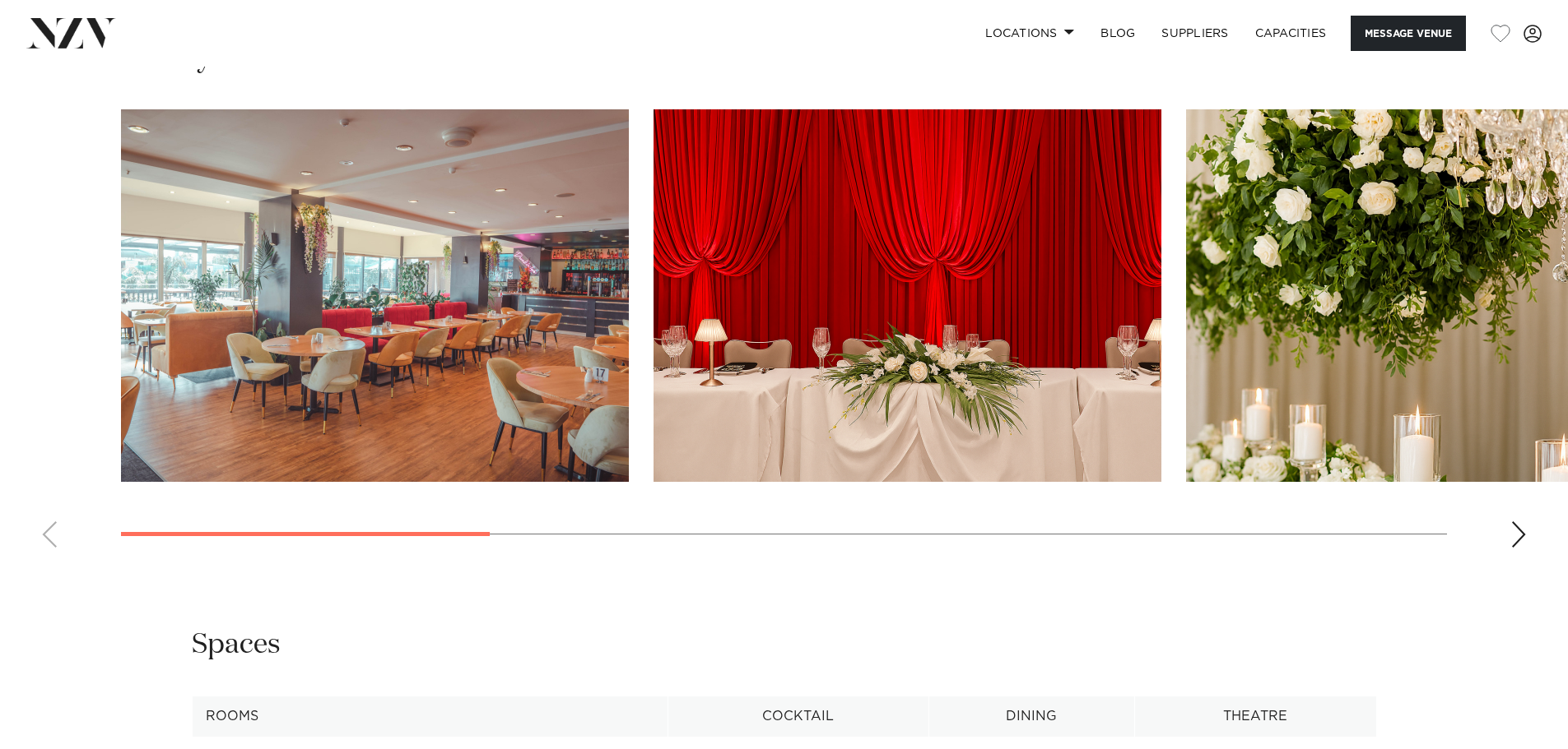
click at [620, 533] on swiper-container at bounding box center [784, 335] width 1568 height 452
click at [559, 534] on div at bounding box center [784, 534] width 1326 height 1
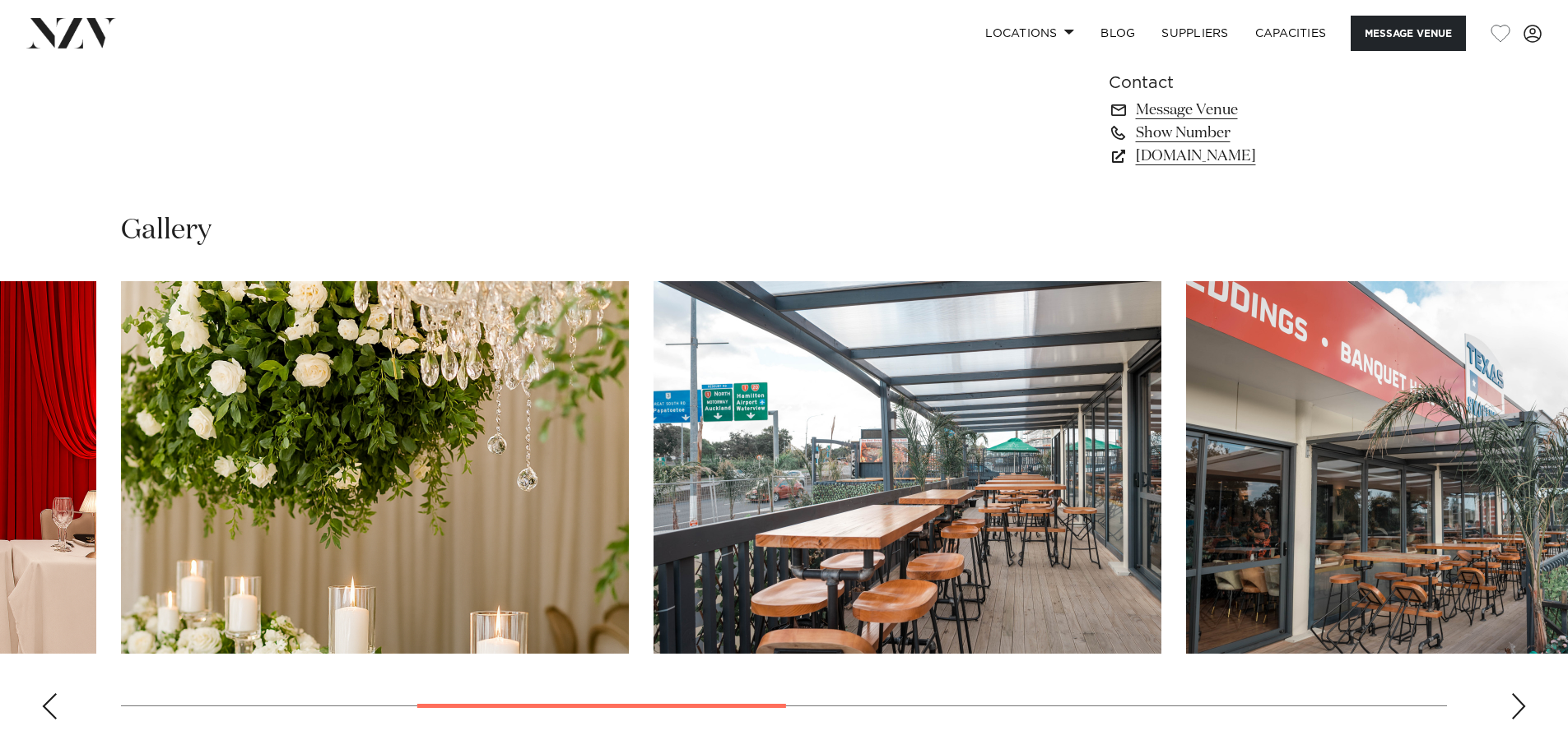
scroll to position [1316, 0]
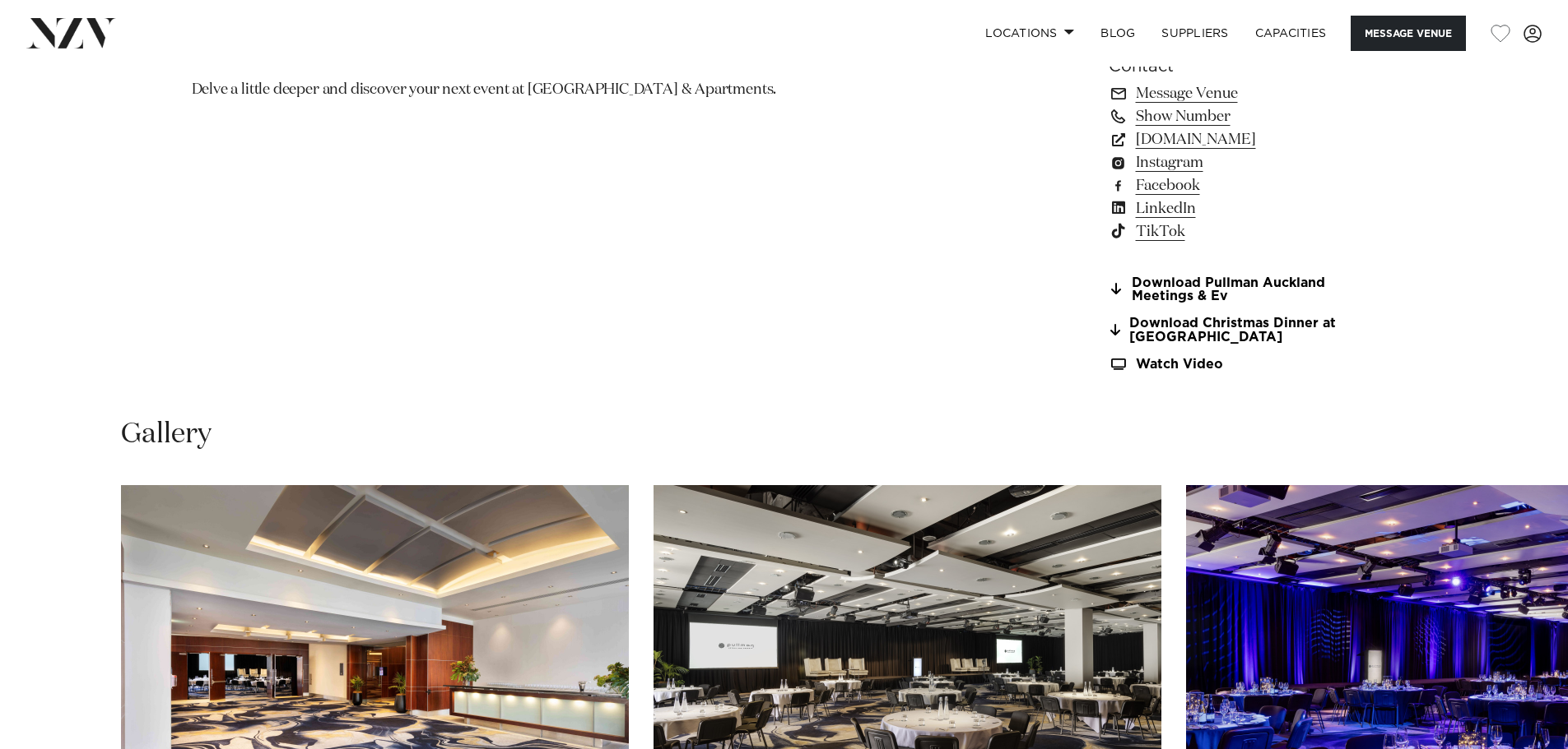
scroll to position [1398, 0]
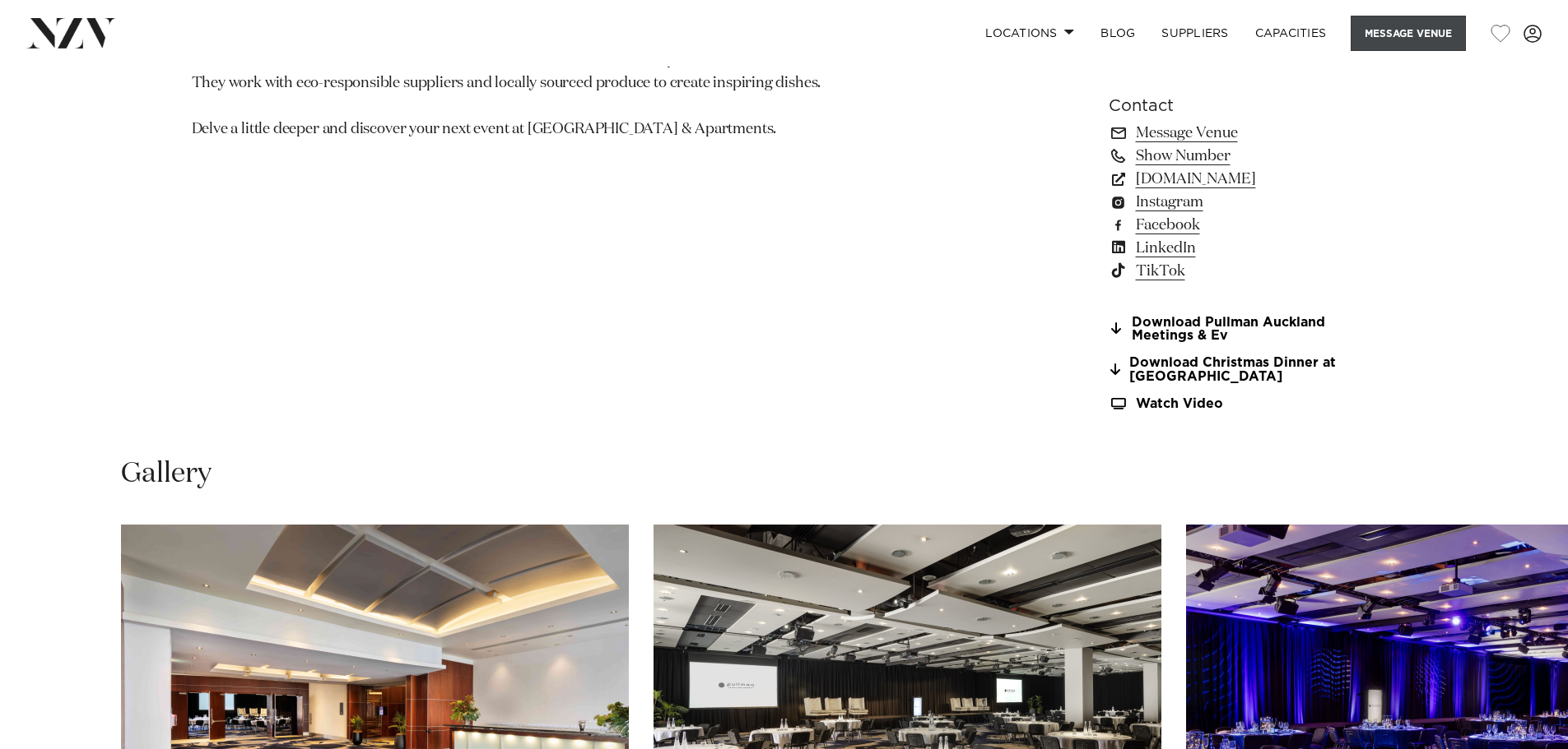
click at [1430, 48] on button "Message Venue" at bounding box center [1409, 33] width 115 height 35
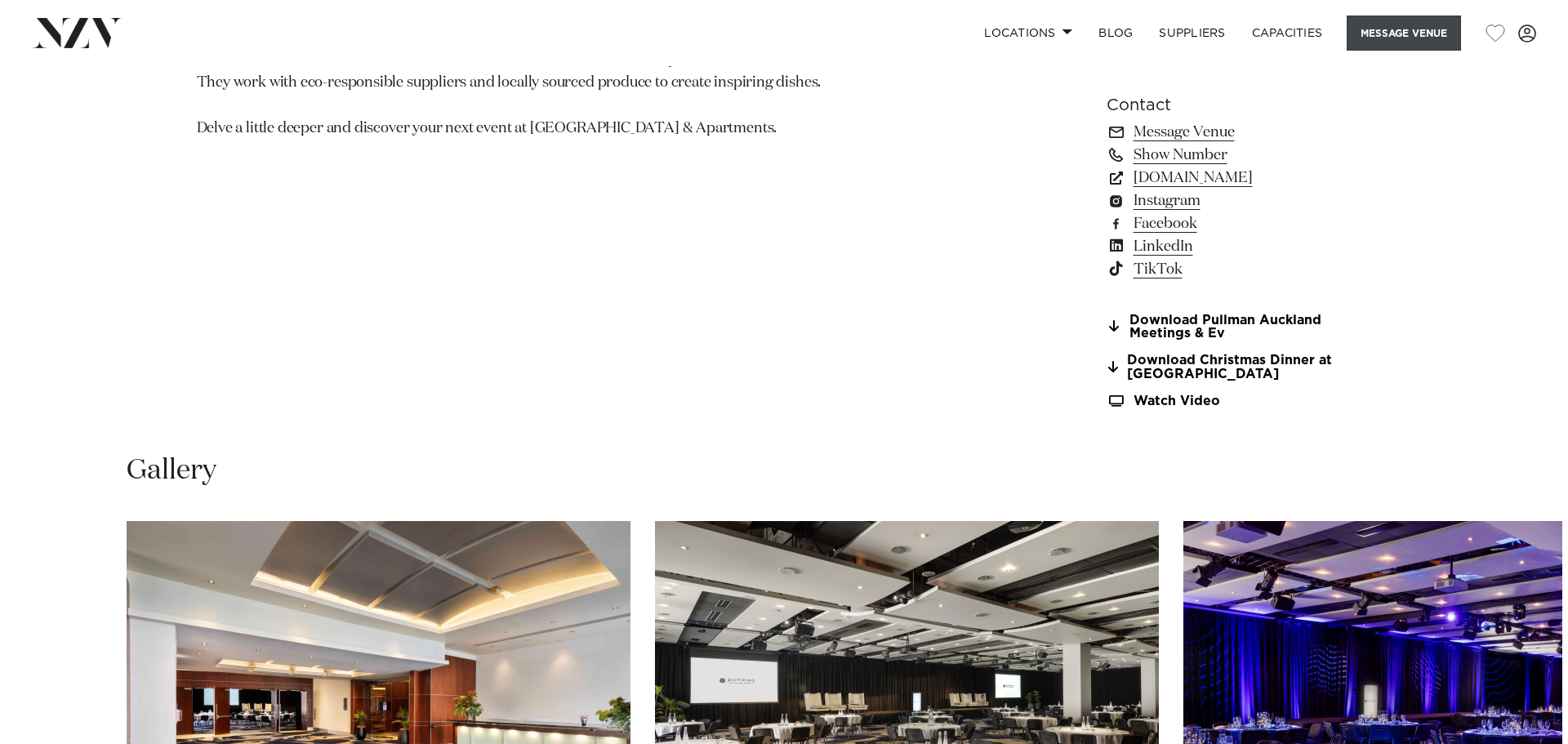
scroll to position [1395, 0]
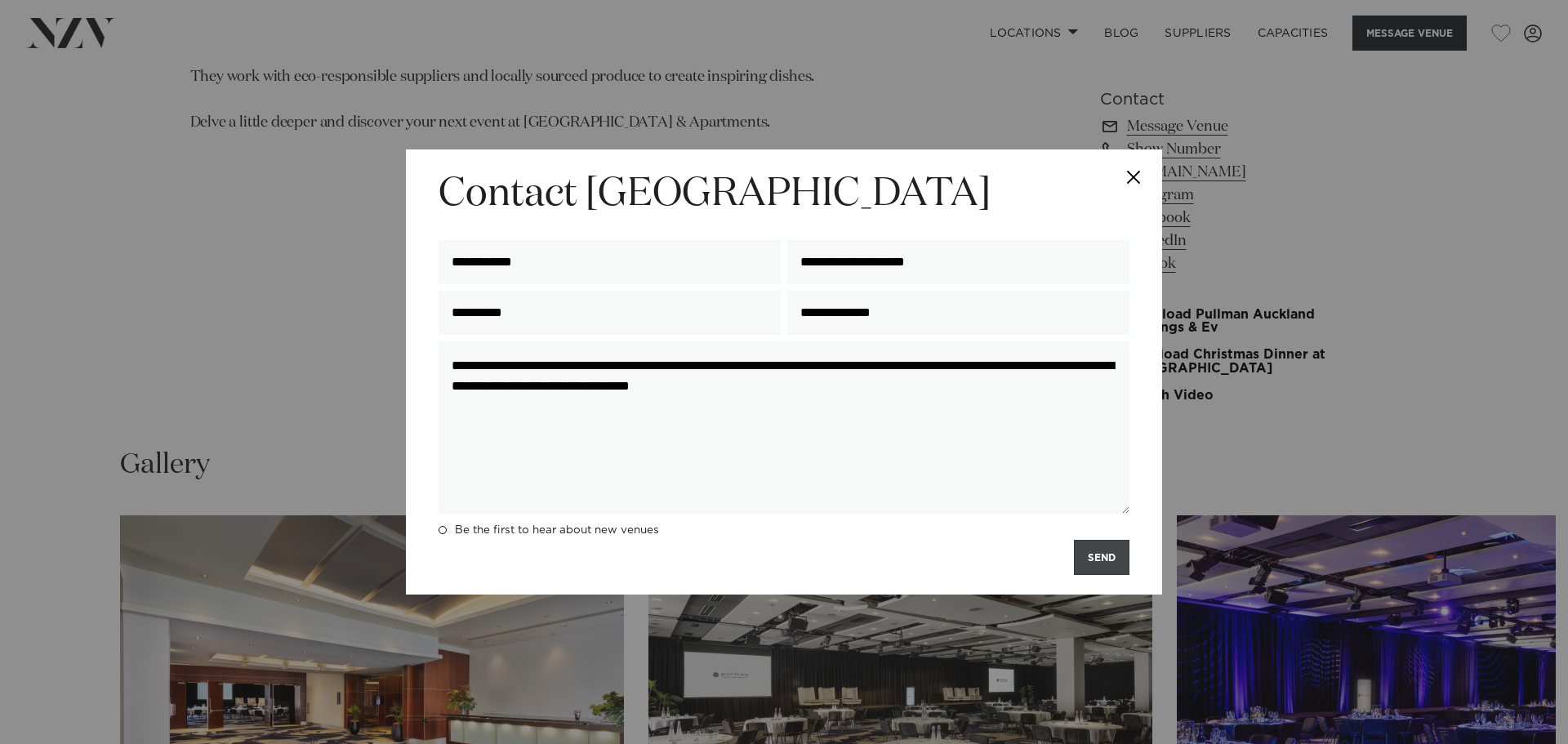
click at [1105, 573] on button "SEND" at bounding box center [1102, 557] width 55 height 35
